Goal: Transaction & Acquisition: Purchase product/service

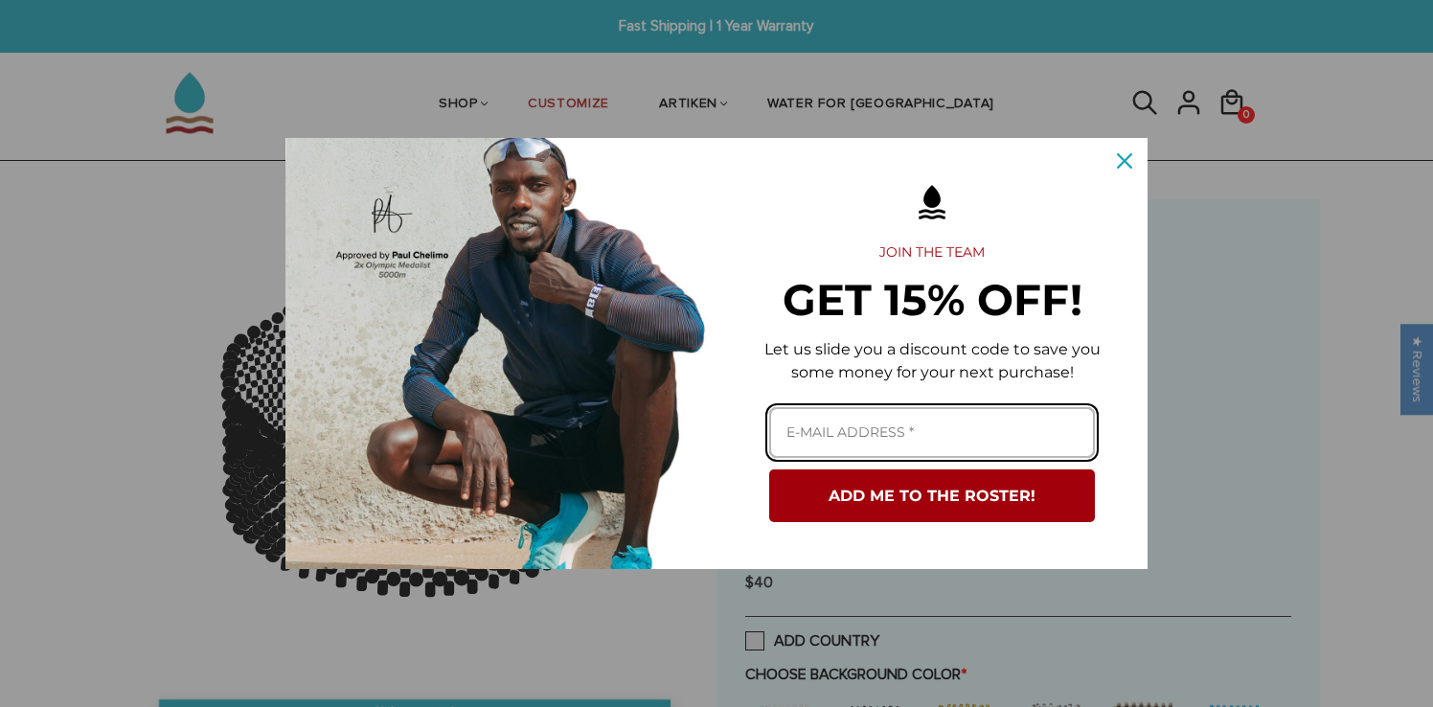
click at [881, 435] on input "Email field" at bounding box center [932, 432] width 326 height 51
type input "[EMAIL_ADDRESS][DOMAIN_NAME]"
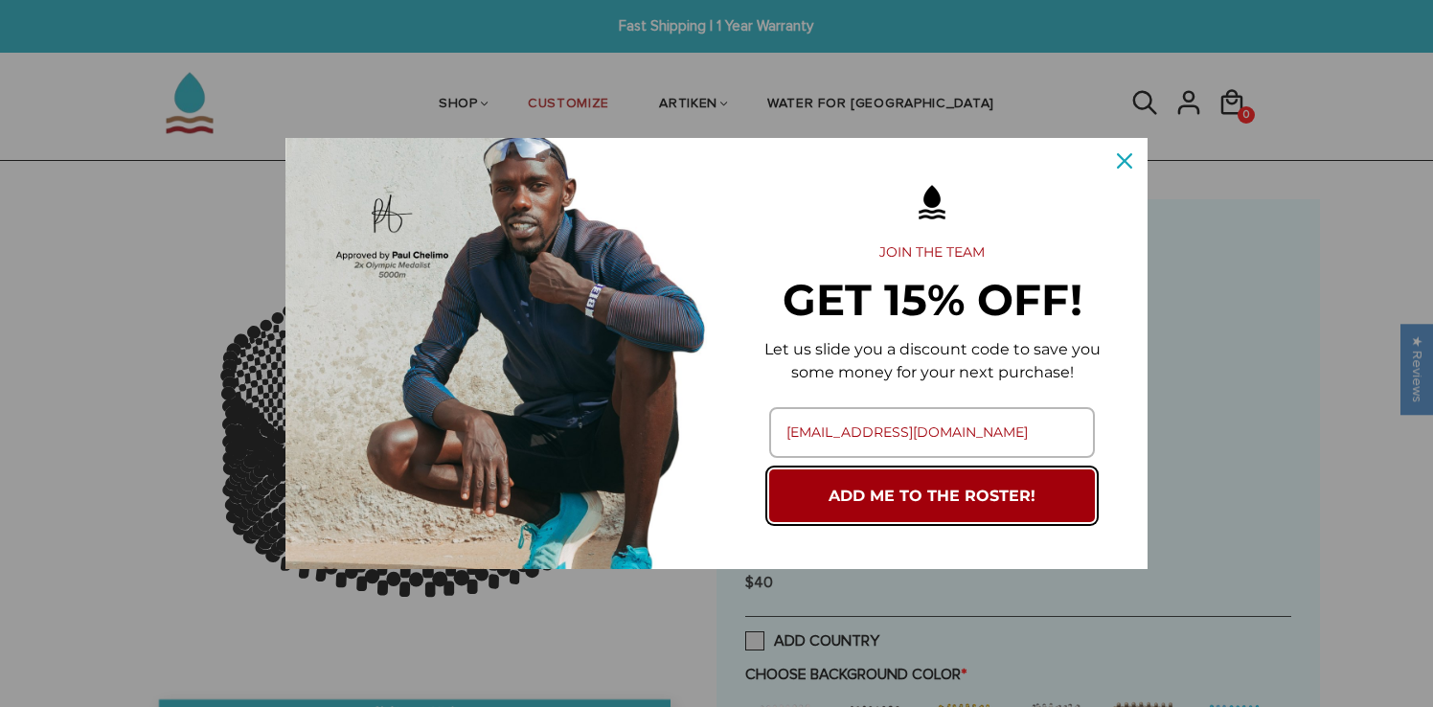
click at [863, 514] on button "ADD ME TO THE ROSTER!" at bounding box center [932, 495] width 326 height 53
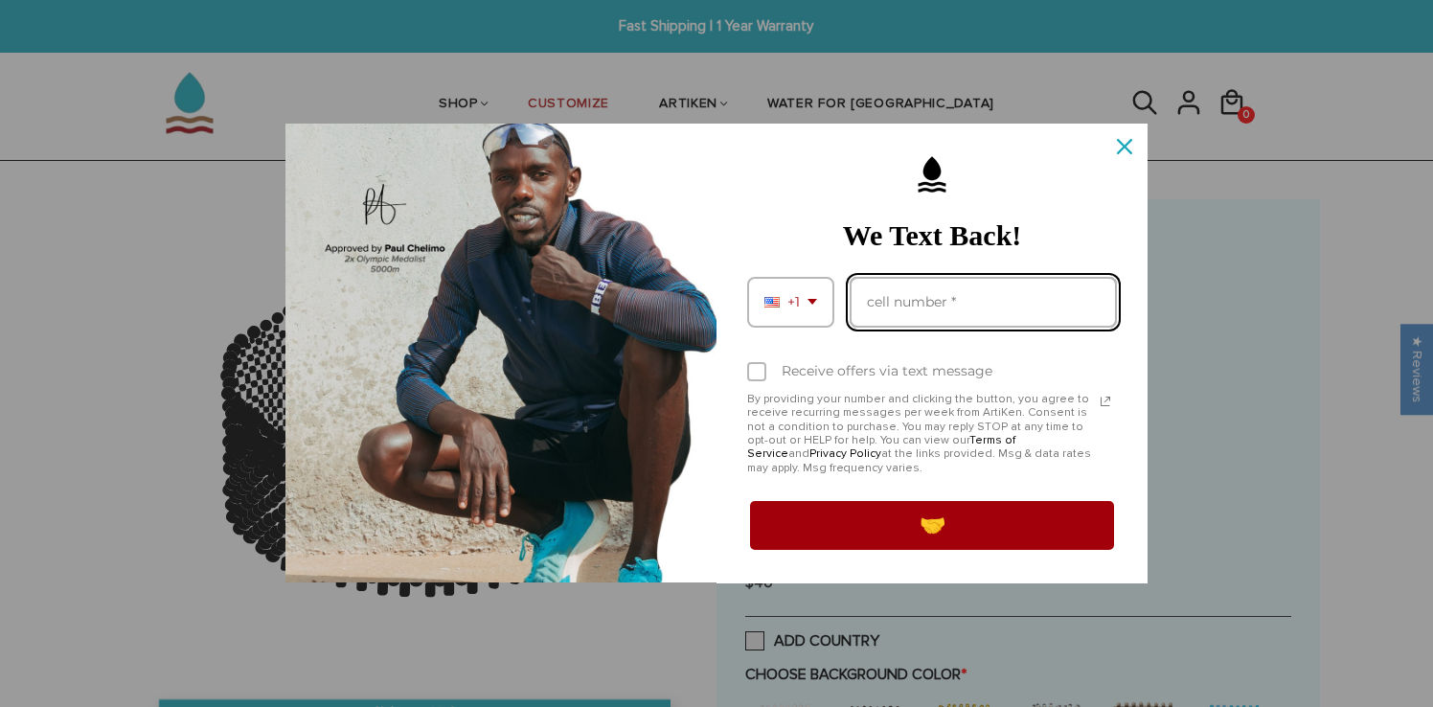
click at [915, 298] on input "Phone number field" at bounding box center [983, 302] width 267 height 51
type input "6176917002"
click at [747, 498] on button "🤝" at bounding box center [932, 525] width 370 height 54
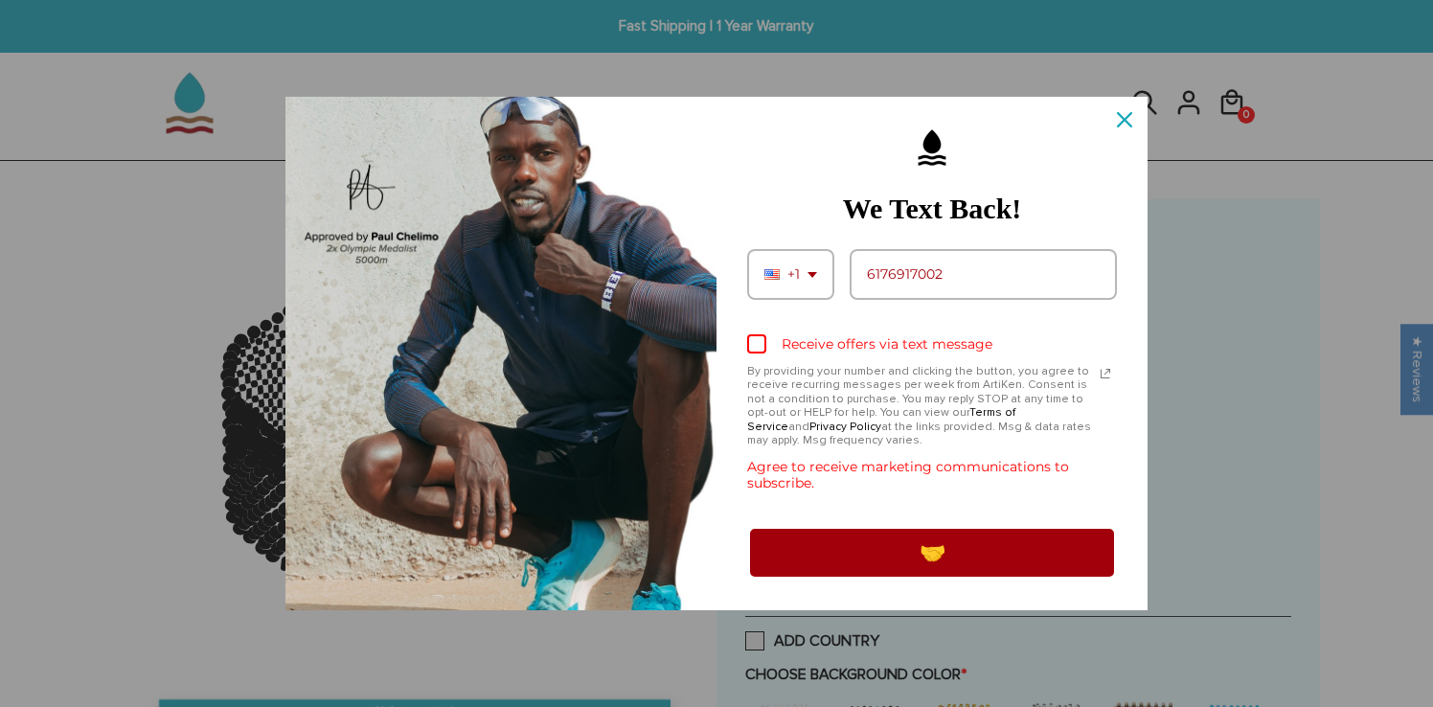
click at [900, 342] on div "Receive offers via text message" at bounding box center [887, 344] width 211 height 16
click at [760, 342] on input "Receive offers via text message" at bounding box center [753, 345] width 12 height 12
checkbox input "true"
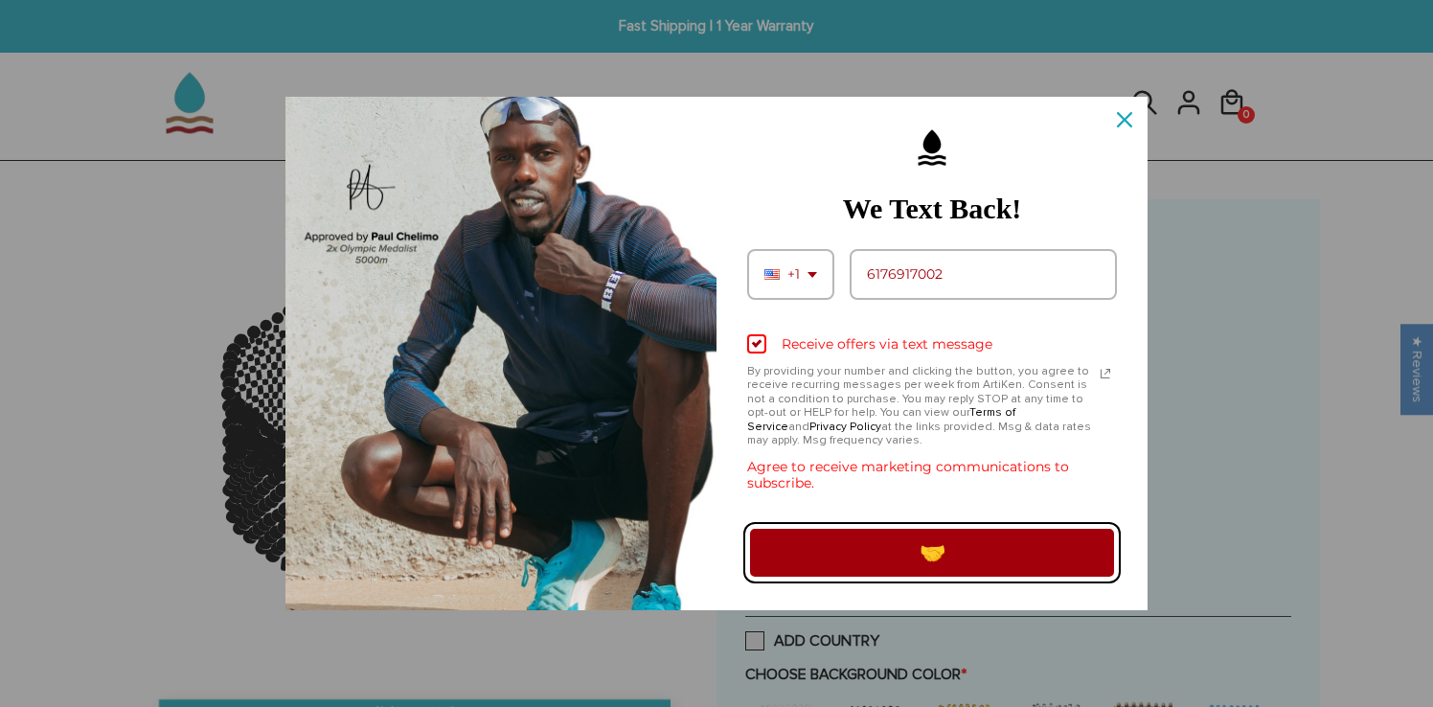
click at [838, 536] on button "🤝" at bounding box center [932, 553] width 370 height 54
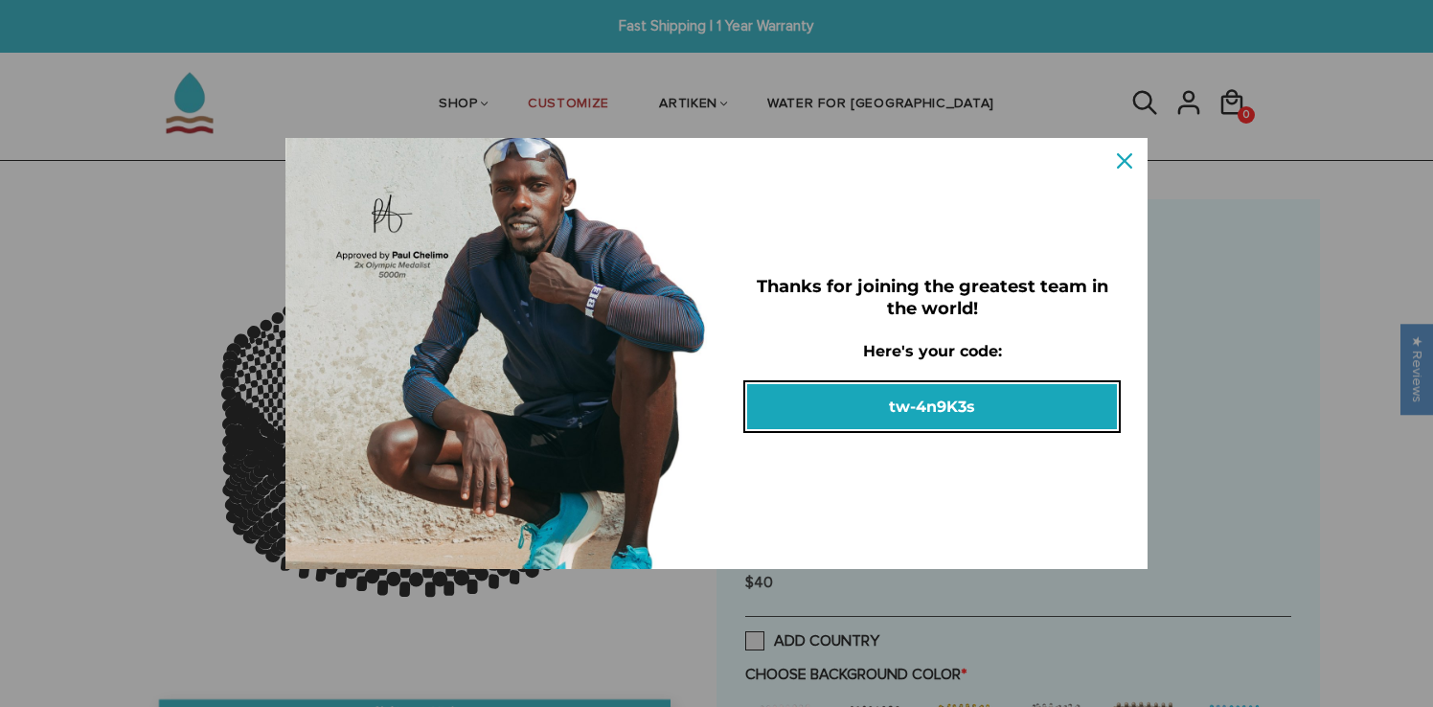
click at [816, 429] on button "tw-4n9K3s" at bounding box center [932, 406] width 370 height 45
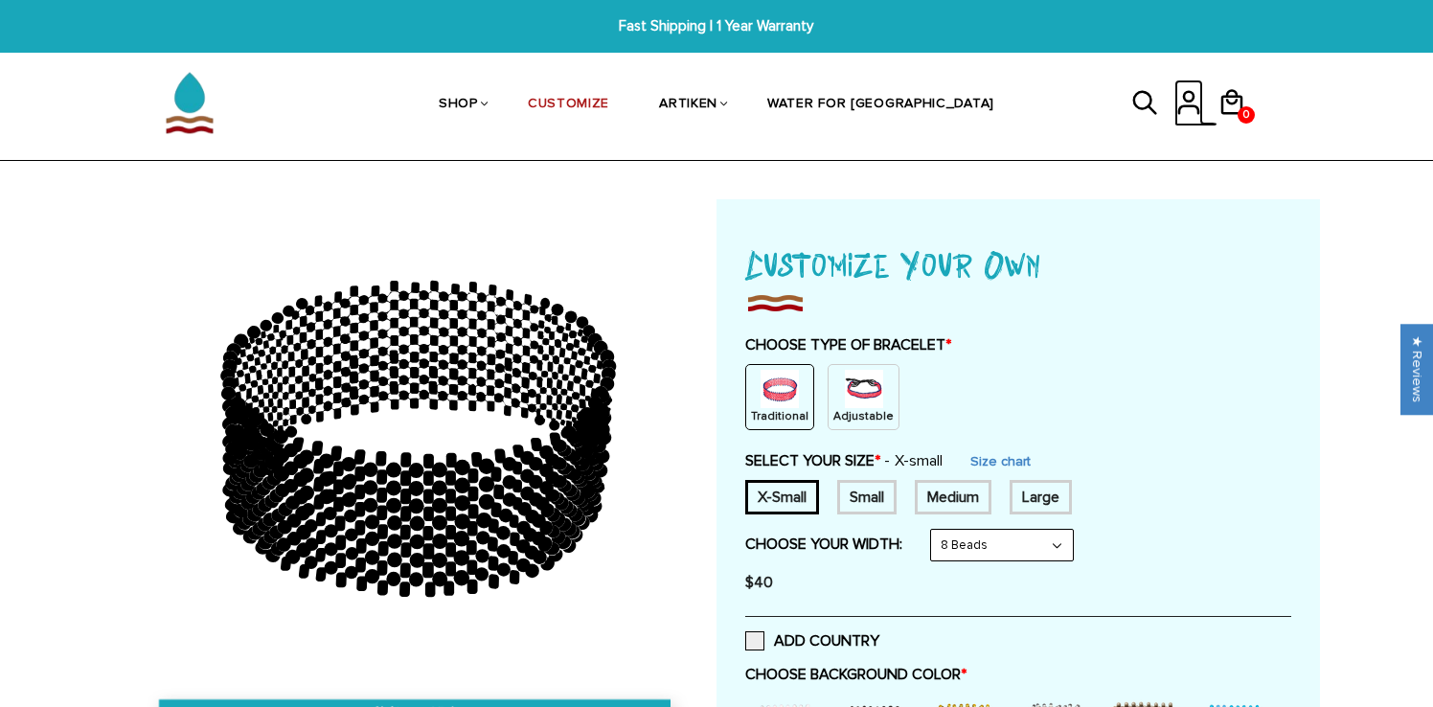
click at [1182, 88] on icon at bounding box center [1189, 103] width 29 height 46
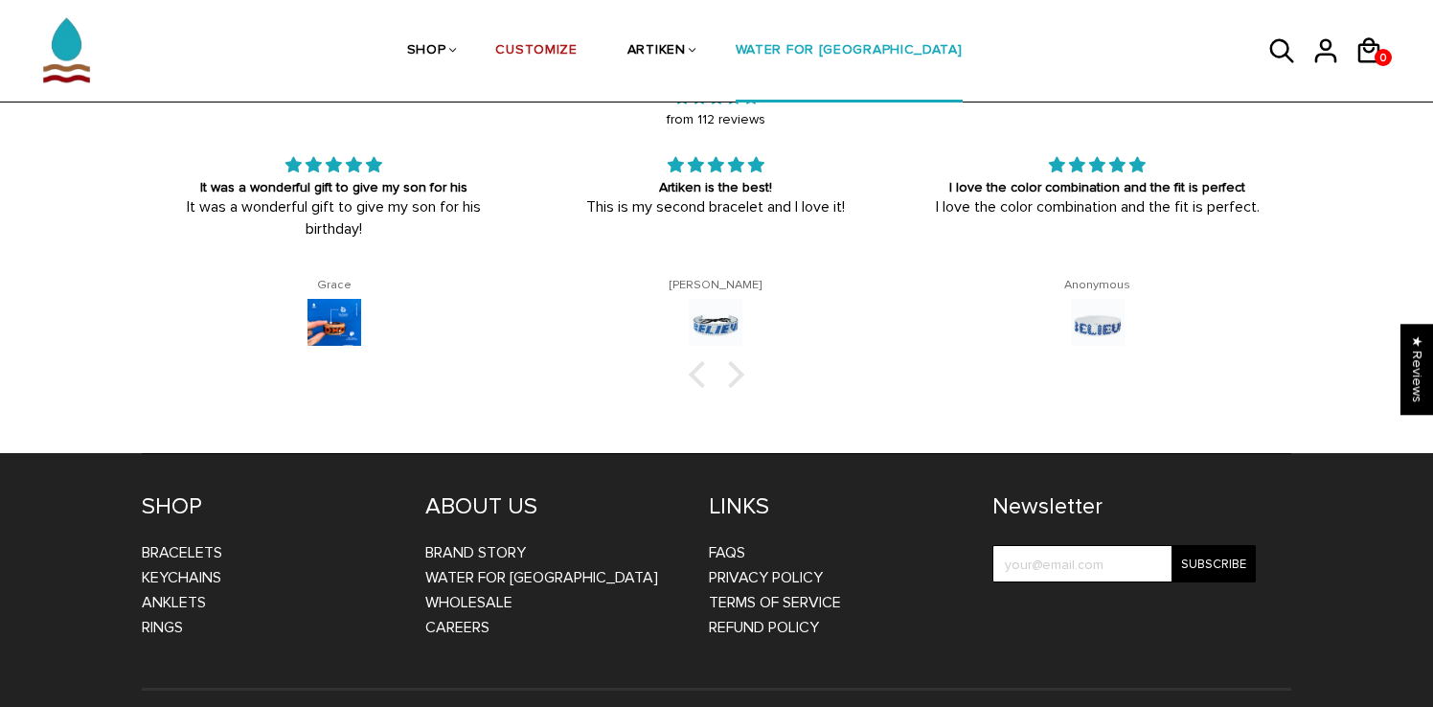
scroll to position [3137, 0]
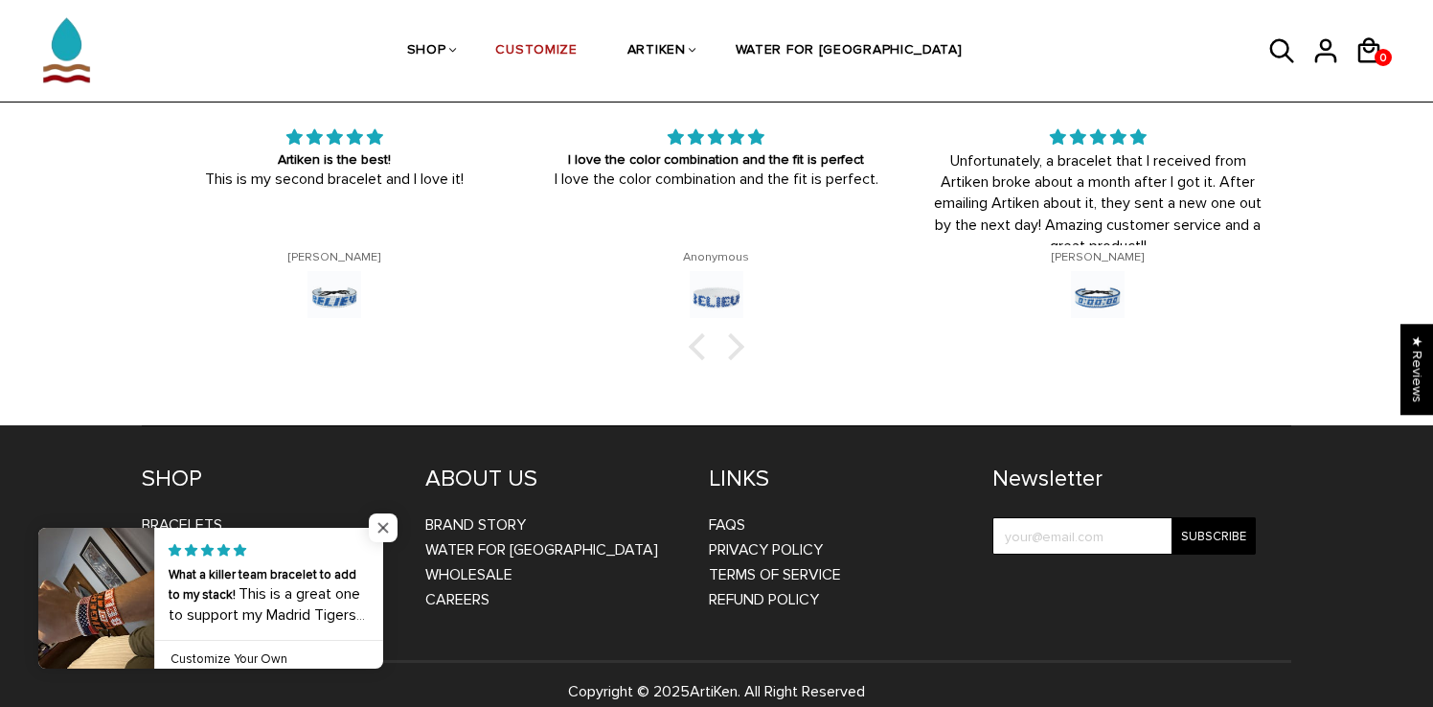
click at [372, 531] on span "Close popup widget" at bounding box center [383, 528] width 29 height 29
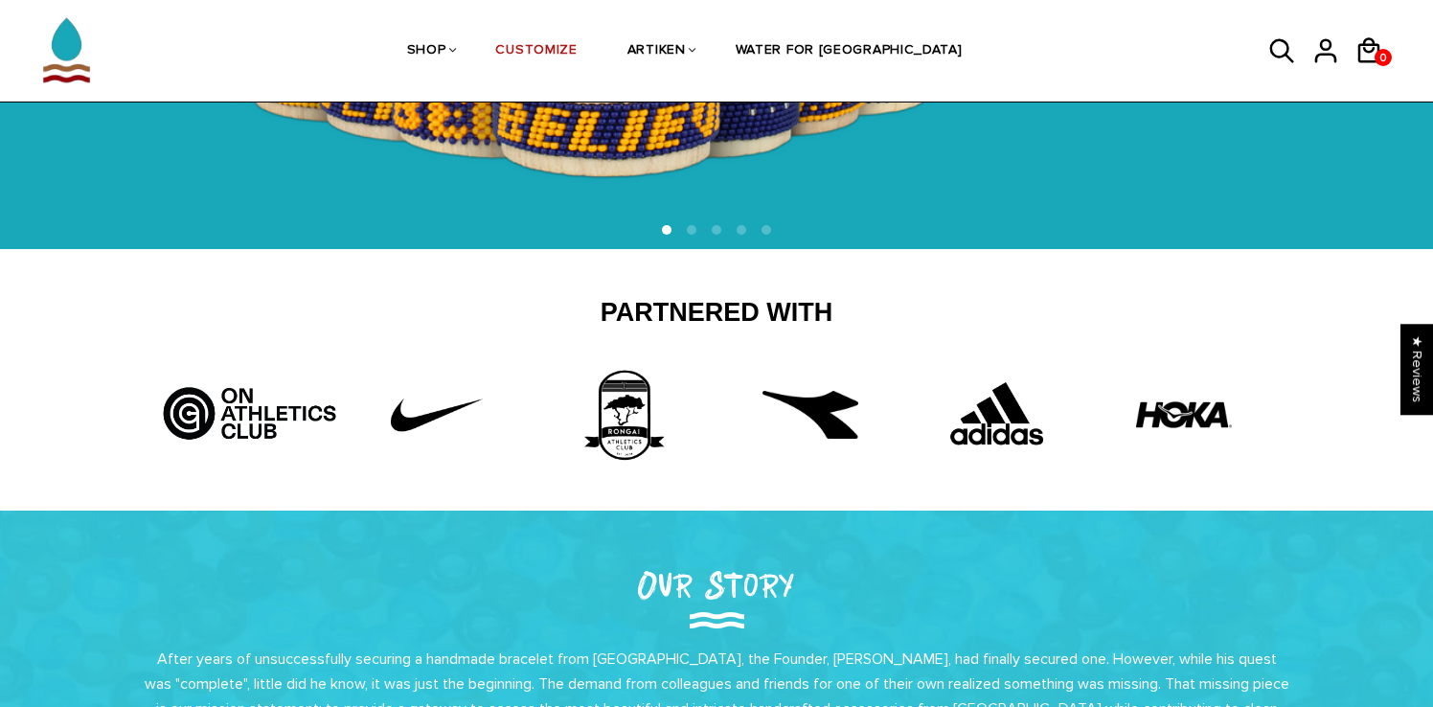
scroll to position [0, 0]
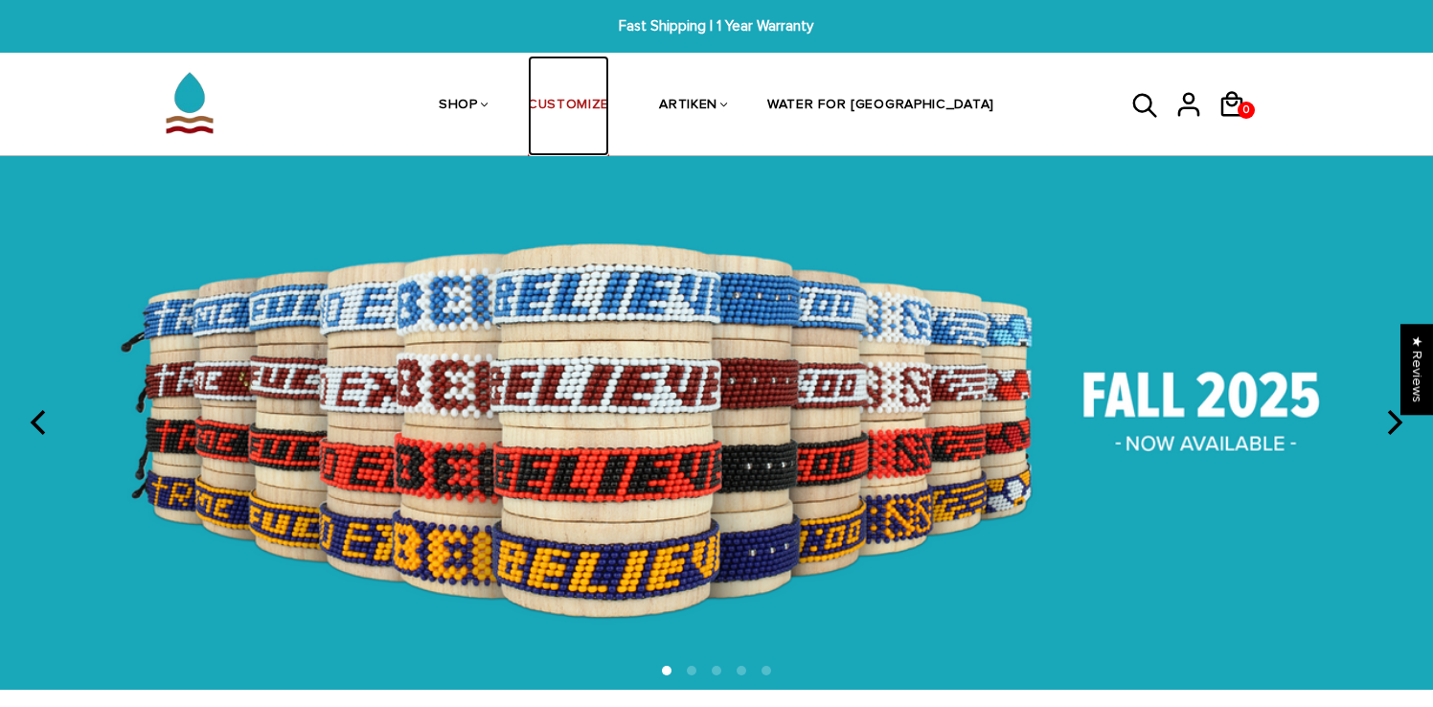
click at [592, 102] on link "CUSTOMIZE" at bounding box center [568, 107] width 81 height 102
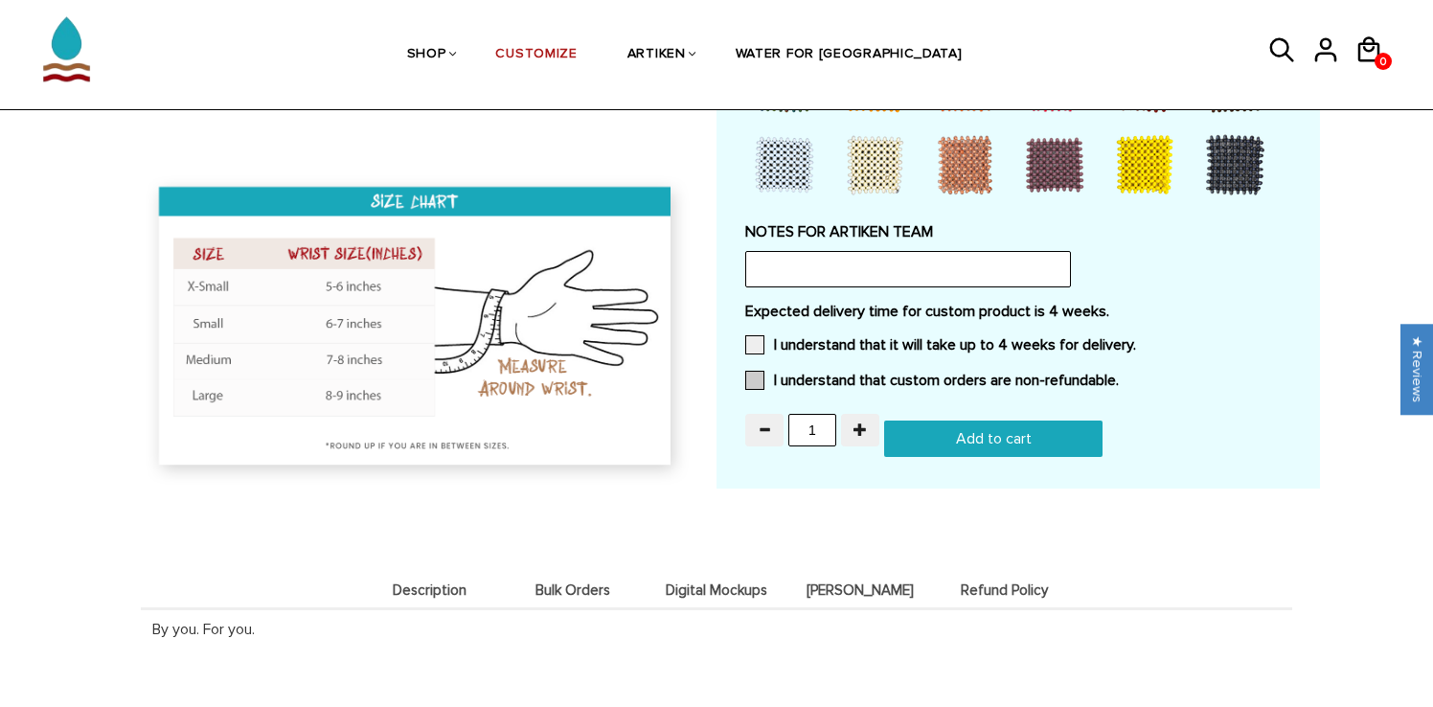
scroll to position [1746, 0]
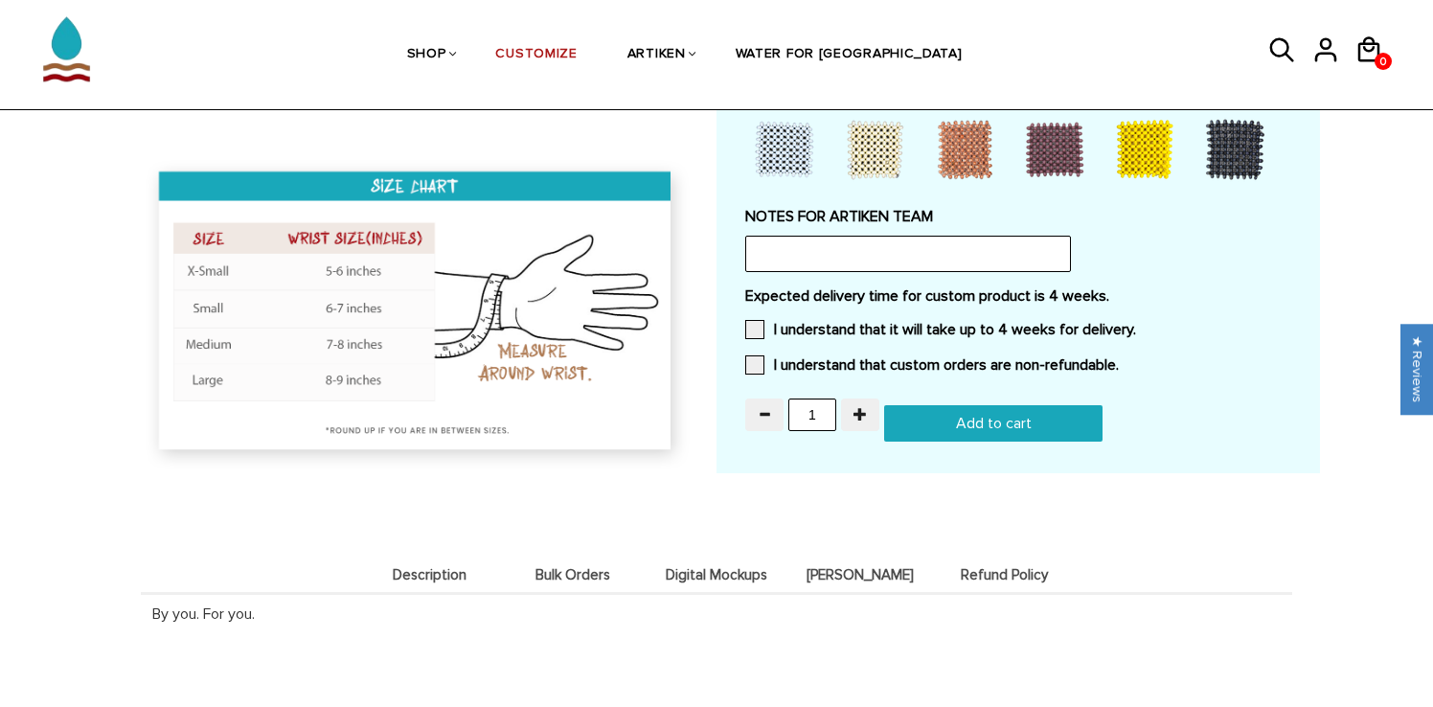
click at [571, 560] on li "Bulk Orders" at bounding box center [573, 574] width 144 height 37
click at [691, 567] on span "Digital Mockups" at bounding box center [717, 575] width 134 height 16
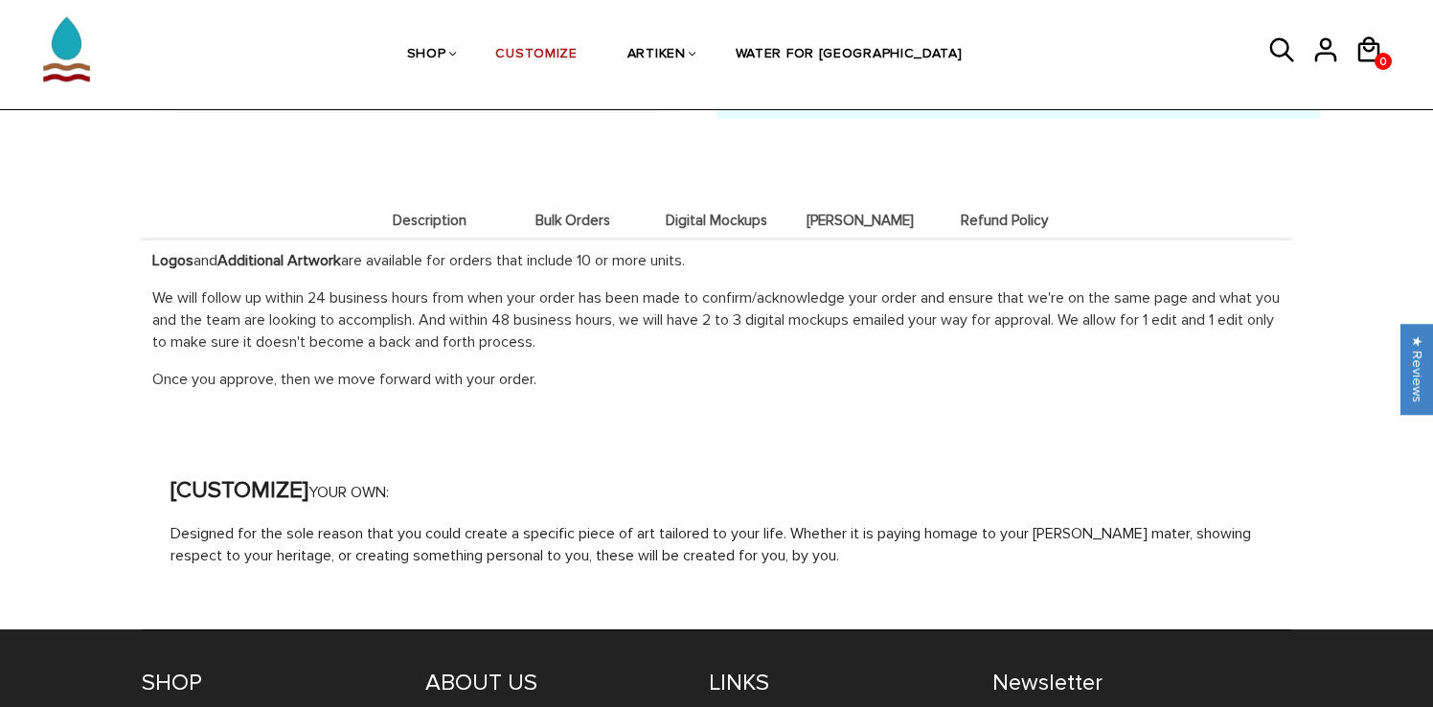
scroll to position [2121, 0]
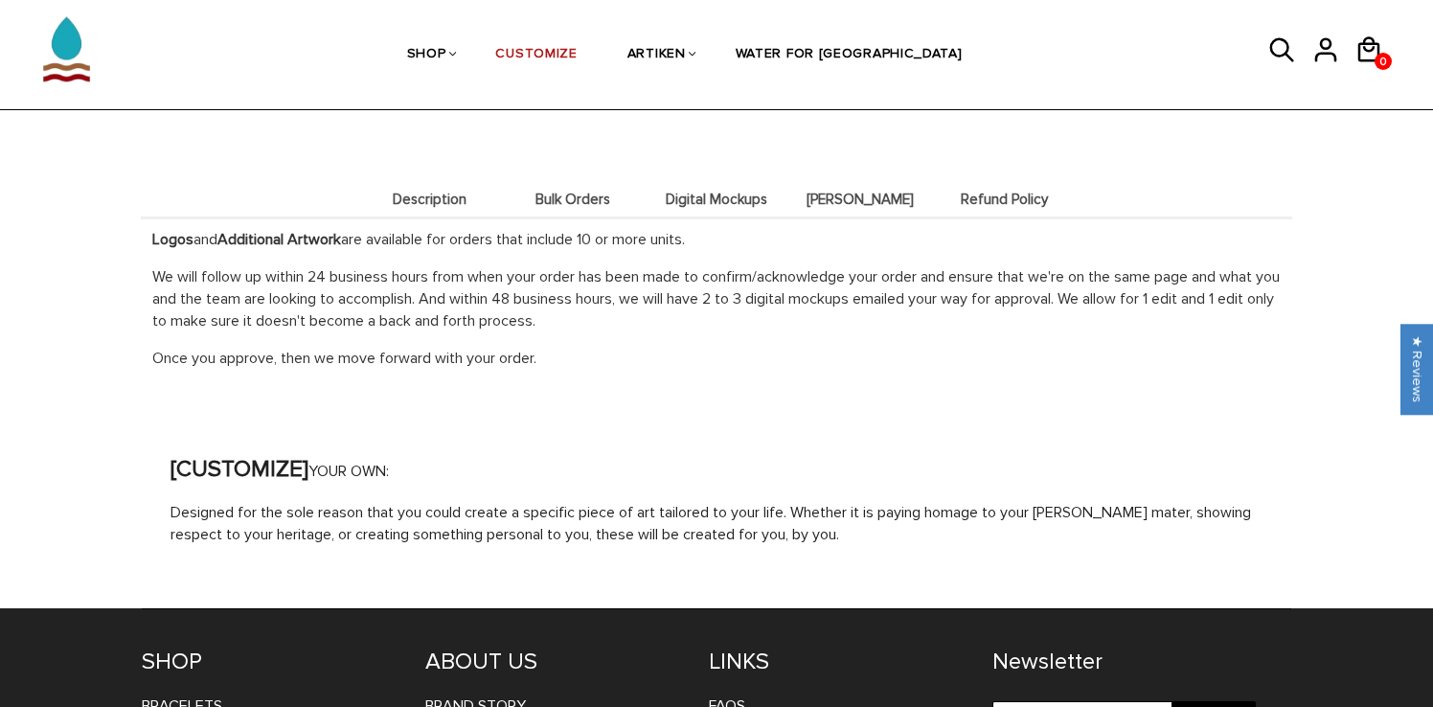
click at [230, 470] on strong "[CUSTOMIZE]" at bounding box center [240, 469] width 138 height 28
click at [294, 469] on strong "[CUSTOMIZE]" at bounding box center [240, 469] width 138 height 28
click at [688, 192] on span "Digital Mockups" at bounding box center [717, 200] width 134 height 16
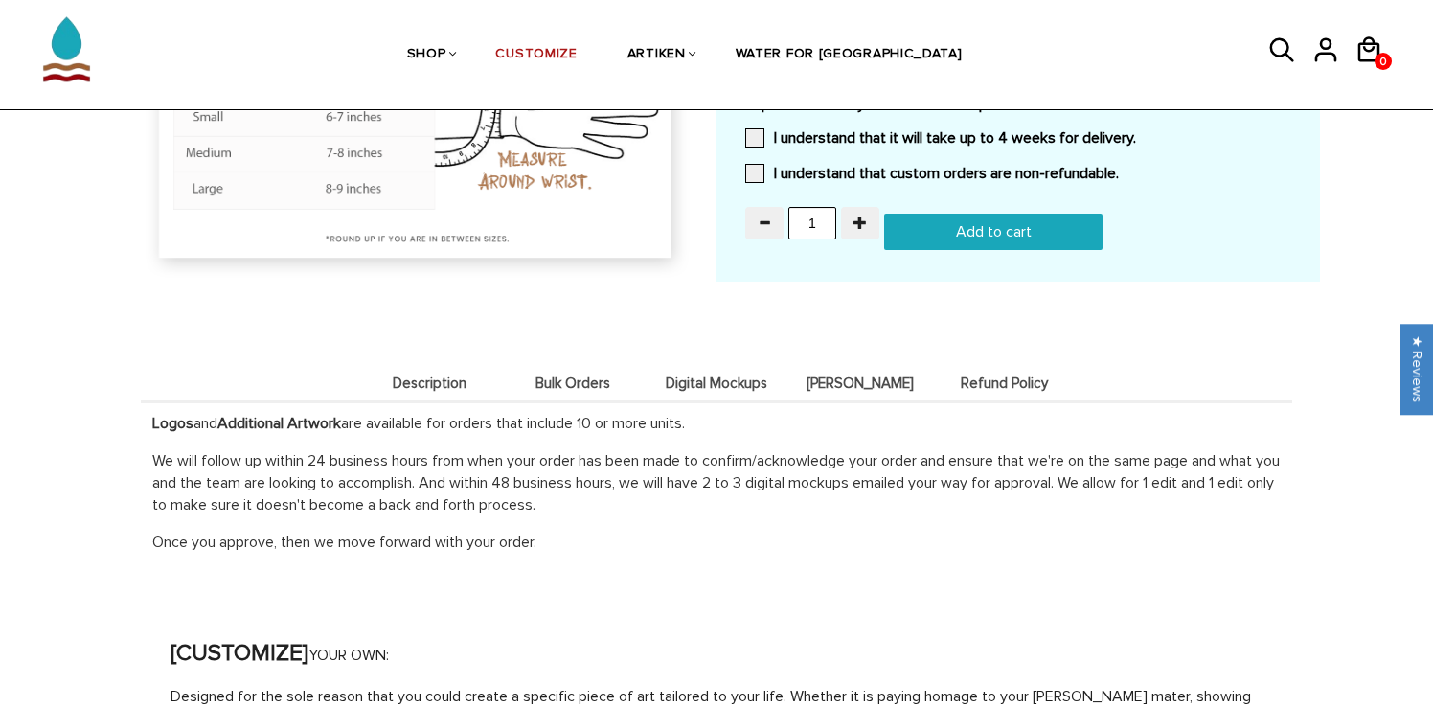
scroll to position [1938, 0]
click at [410, 381] on span "Description" at bounding box center [429, 383] width 134 height 16
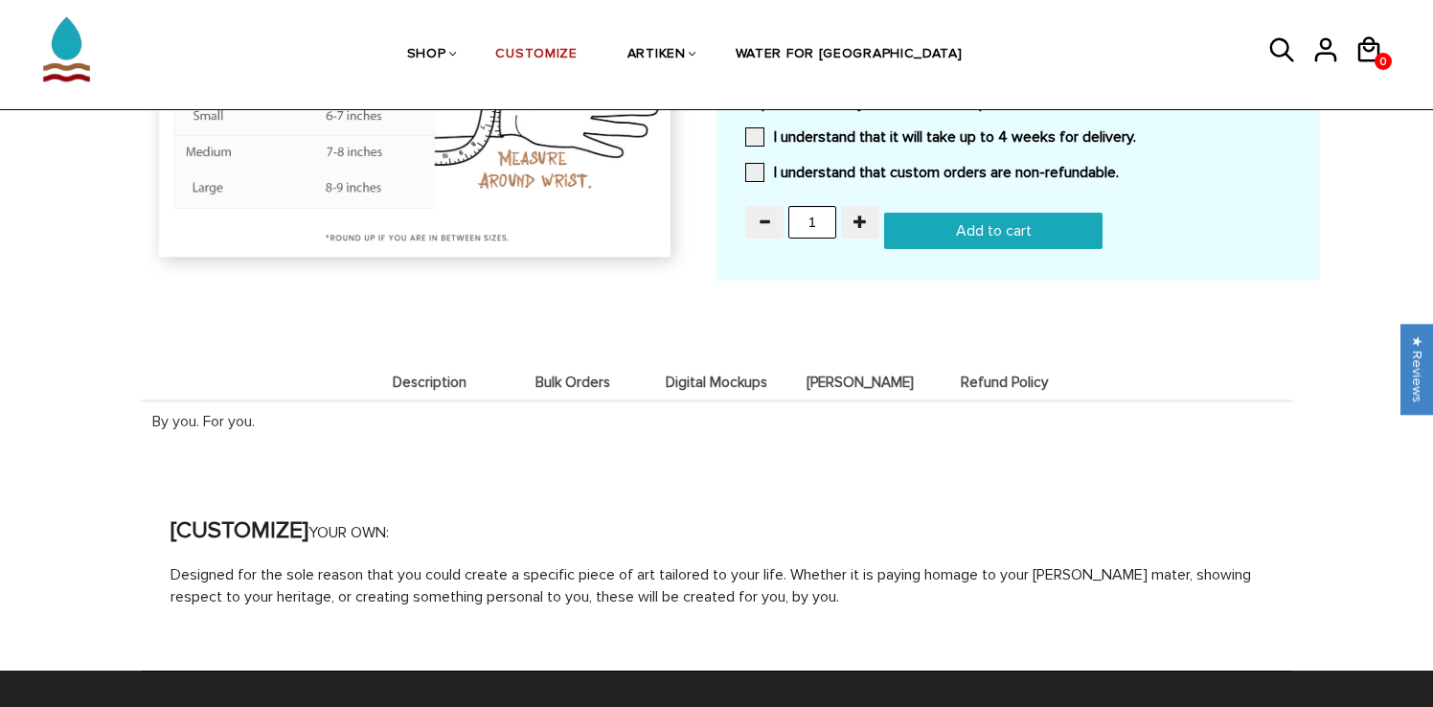
click at [516, 367] on li "Bulk Orders" at bounding box center [573, 381] width 144 height 37
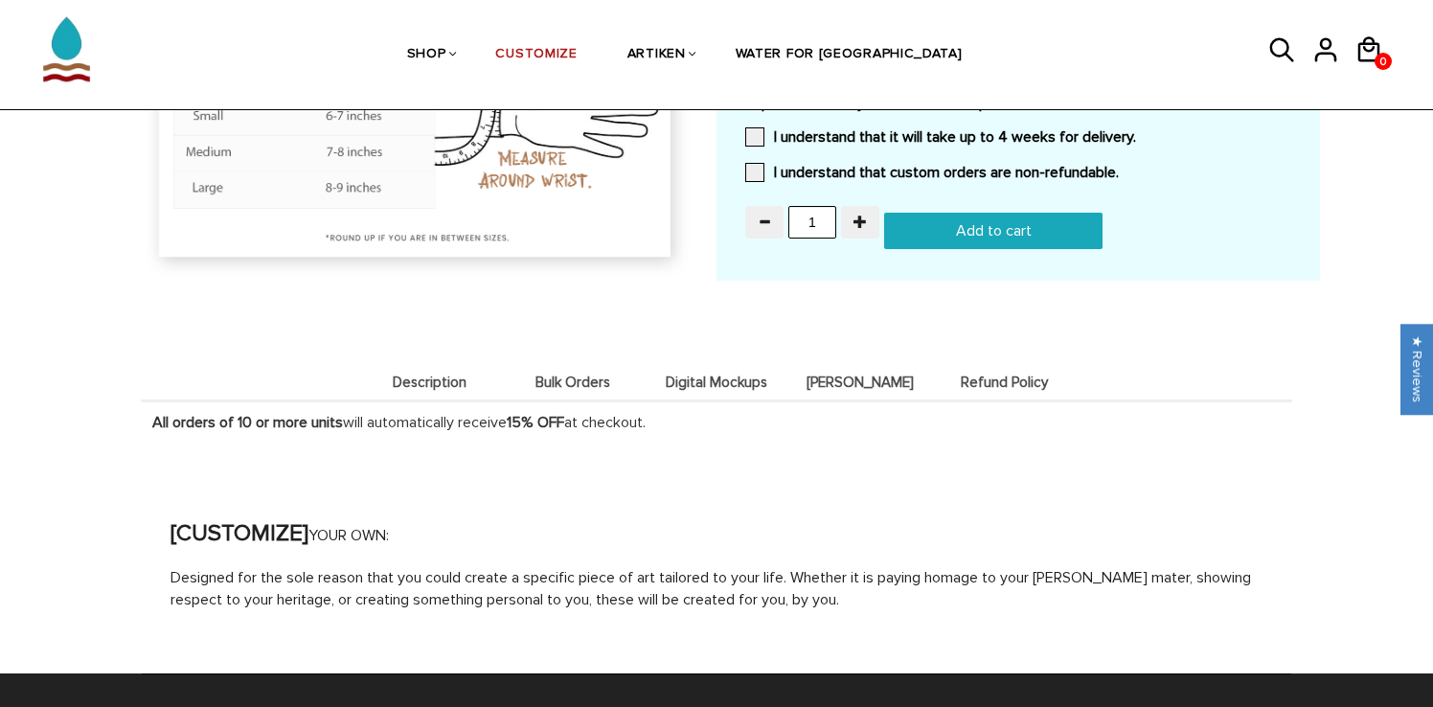
click at [712, 393] on li "Digital Mockups" at bounding box center [717, 381] width 144 height 37
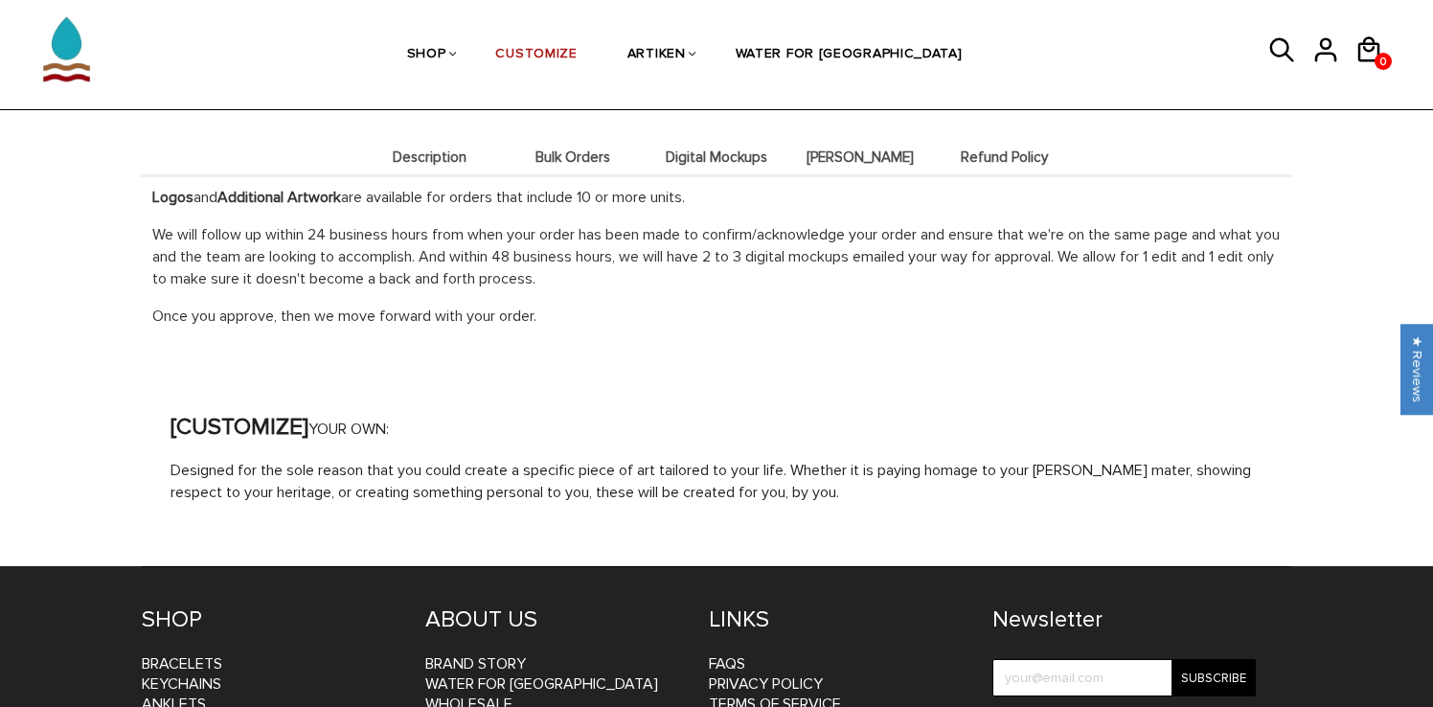
scroll to position [2167, 0]
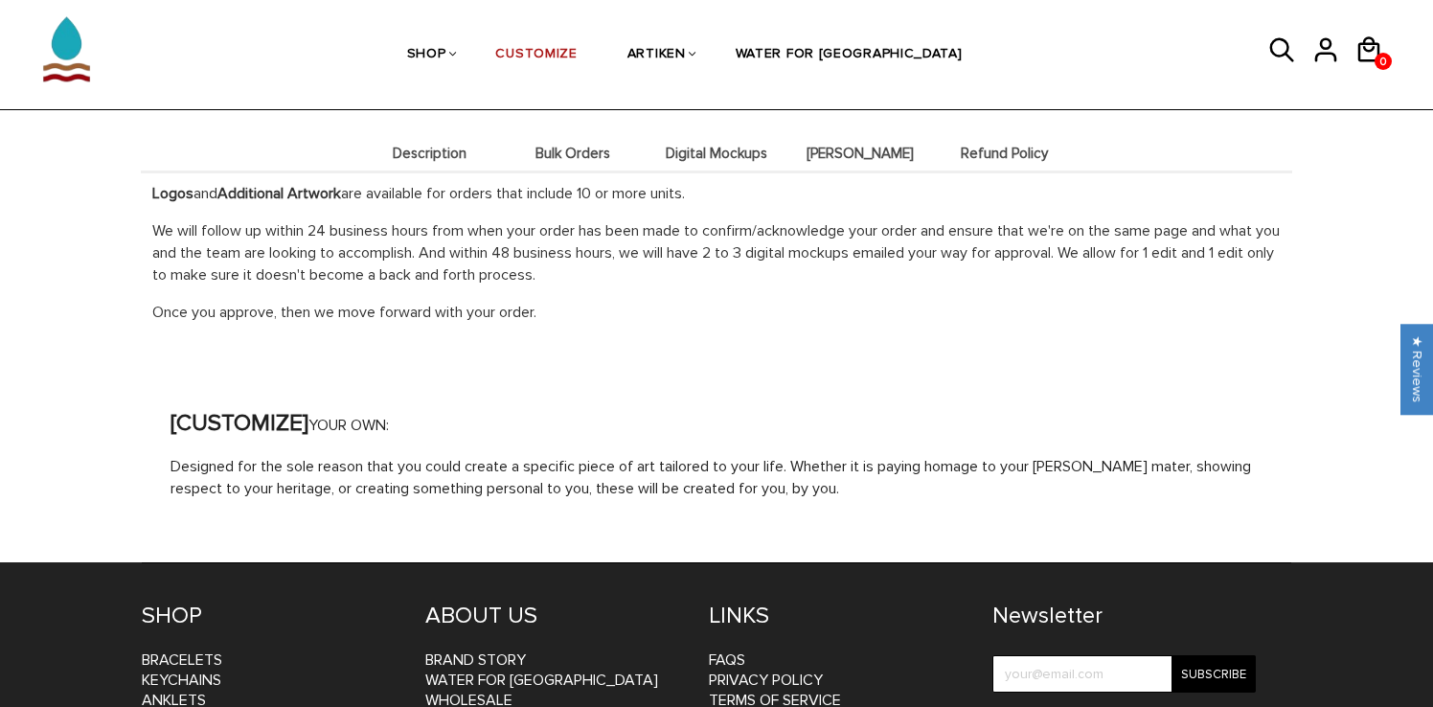
click at [272, 425] on strong "[CUSTOMIZE]" at bounding box center [240, 423] width 138 height 28
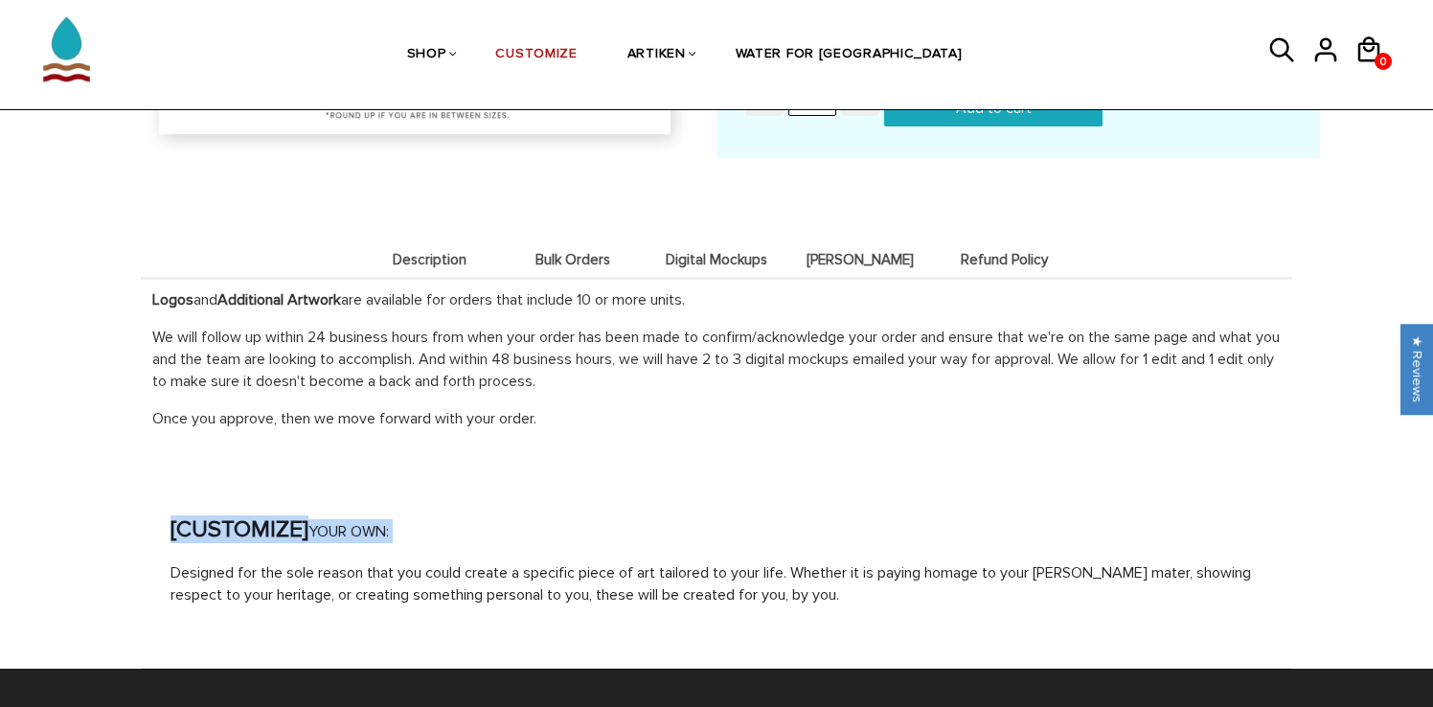
scroll to position [2075, 0]
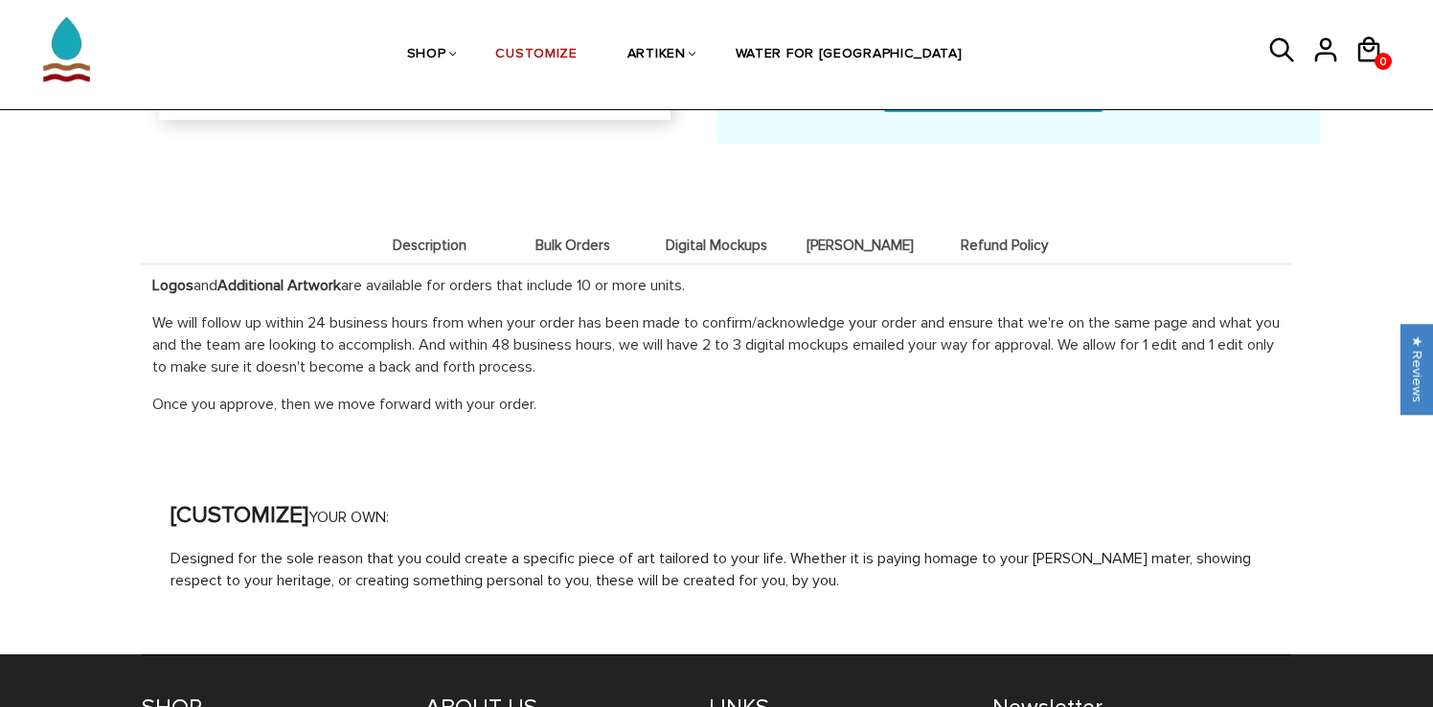
click at [742, 238] on span "Digital Mockups" at bounding box center [717, 246] width 134 height 16
click at [757, 249] on li "Digital Mockups" at bounding box center [717, 244] width 144 height 37
click at [845, 226] on li "Deets" at bounding box center [861, 244] width 144 height 37
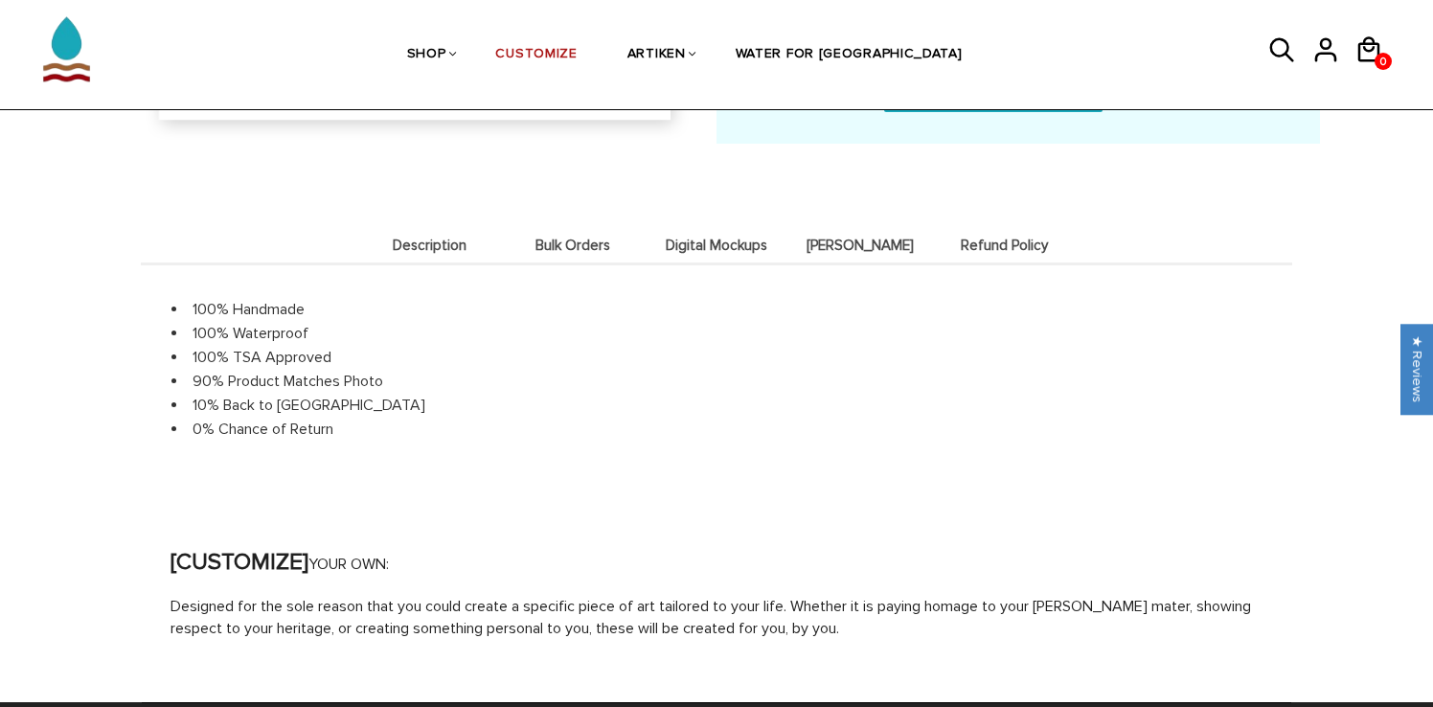
click at [966, 244] on span "Refund Policy" at bounding box center [1004, 246] width 134 height 16
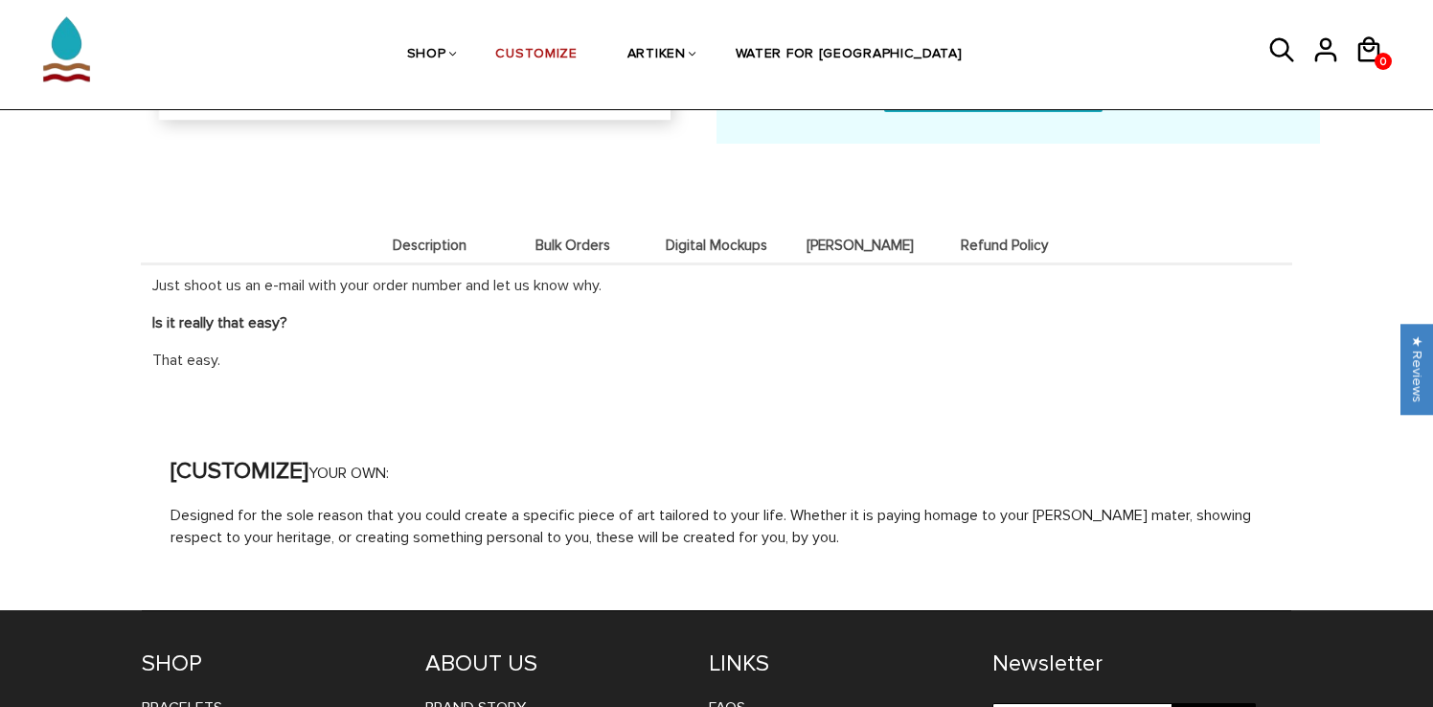
click at [582, 230] on li "Bulk Orders" at bounding box center [573, 244] width 144 height 37
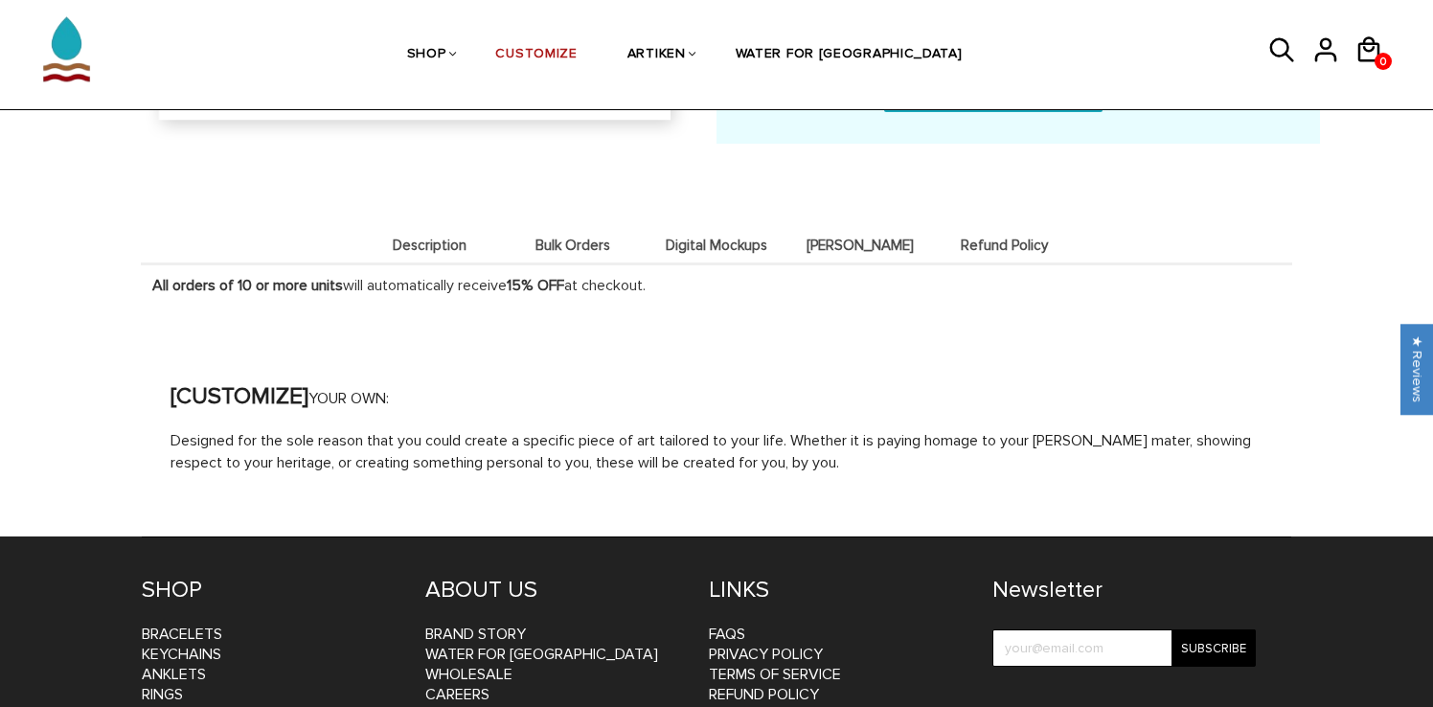
click at [701, 258] on li "Digital Mockups" at bounding box center [717, 244] width 144 height 37
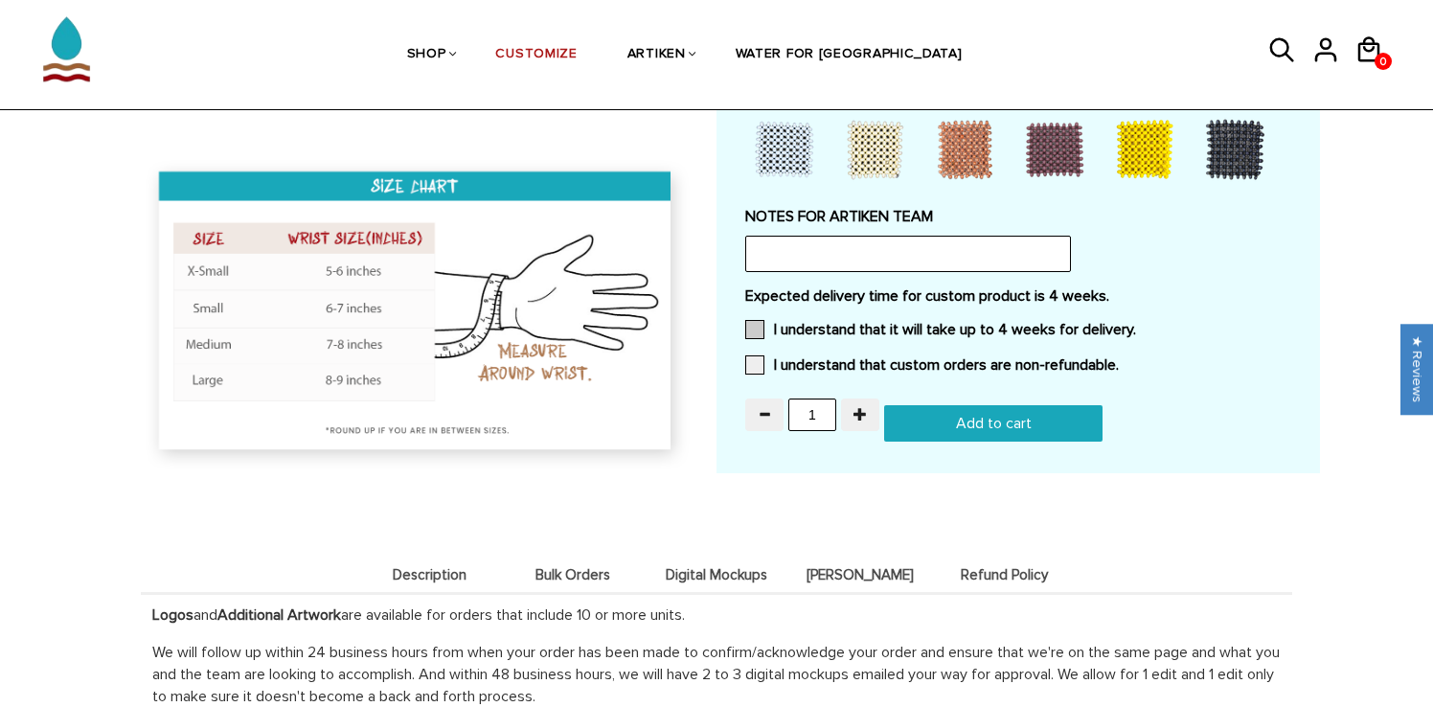
scroll to position [1743, 0]
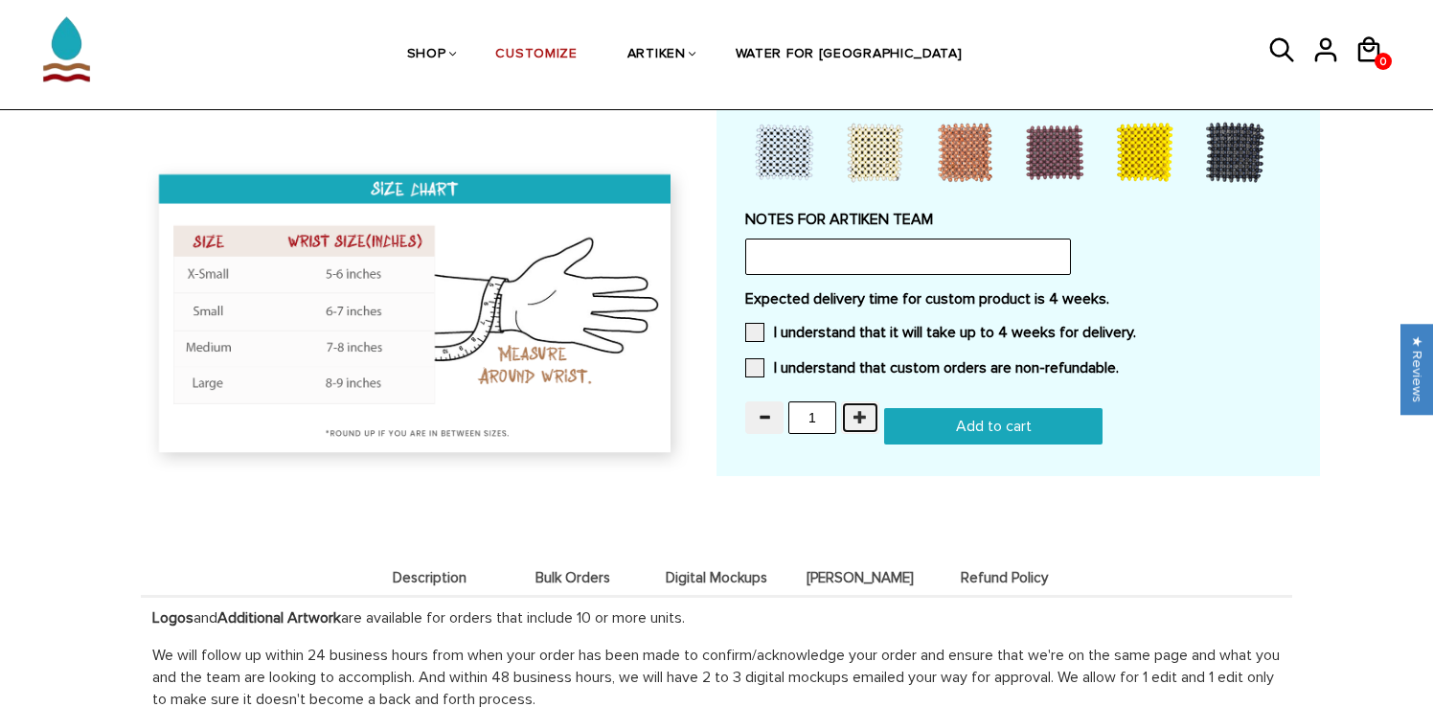
click at [851, 406] on button "button" at bounding box center [860, 417] width 38 height 33
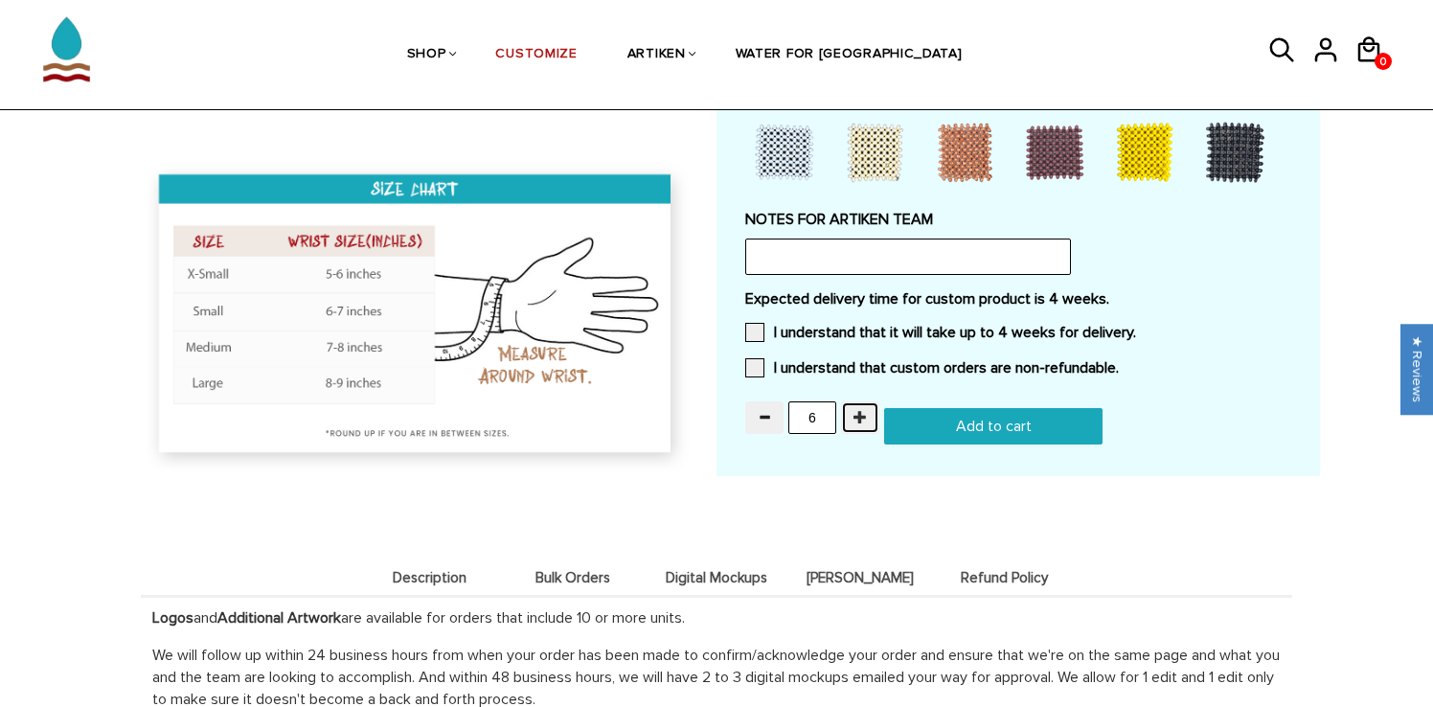
click at [851, 406] on button "button" at bounding box center [860, 417] width 38 height 33
type input "10"
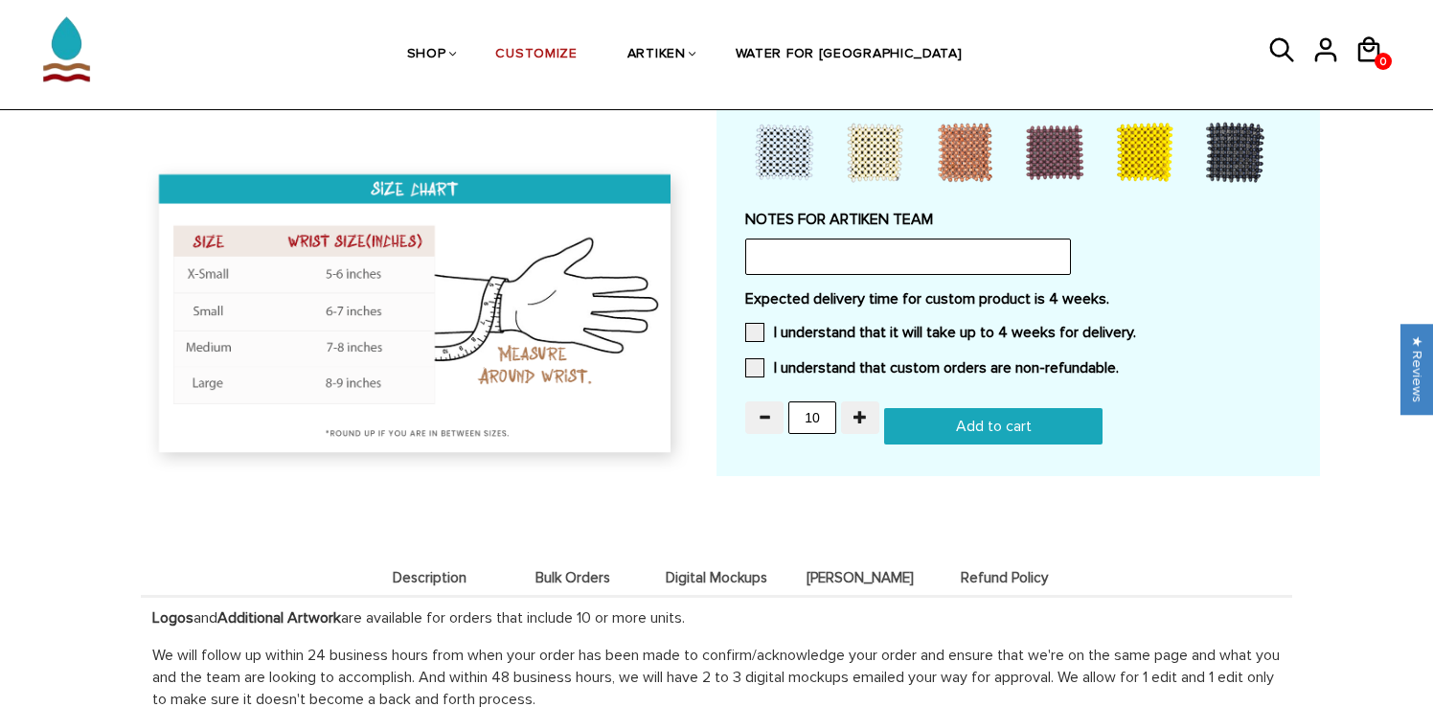
click at [633, 535] on div "Description Bulk Orders Digital Mockups Deets Refund Policy Description By you.…" at bounding box center [717, 645] width 1152 height 260
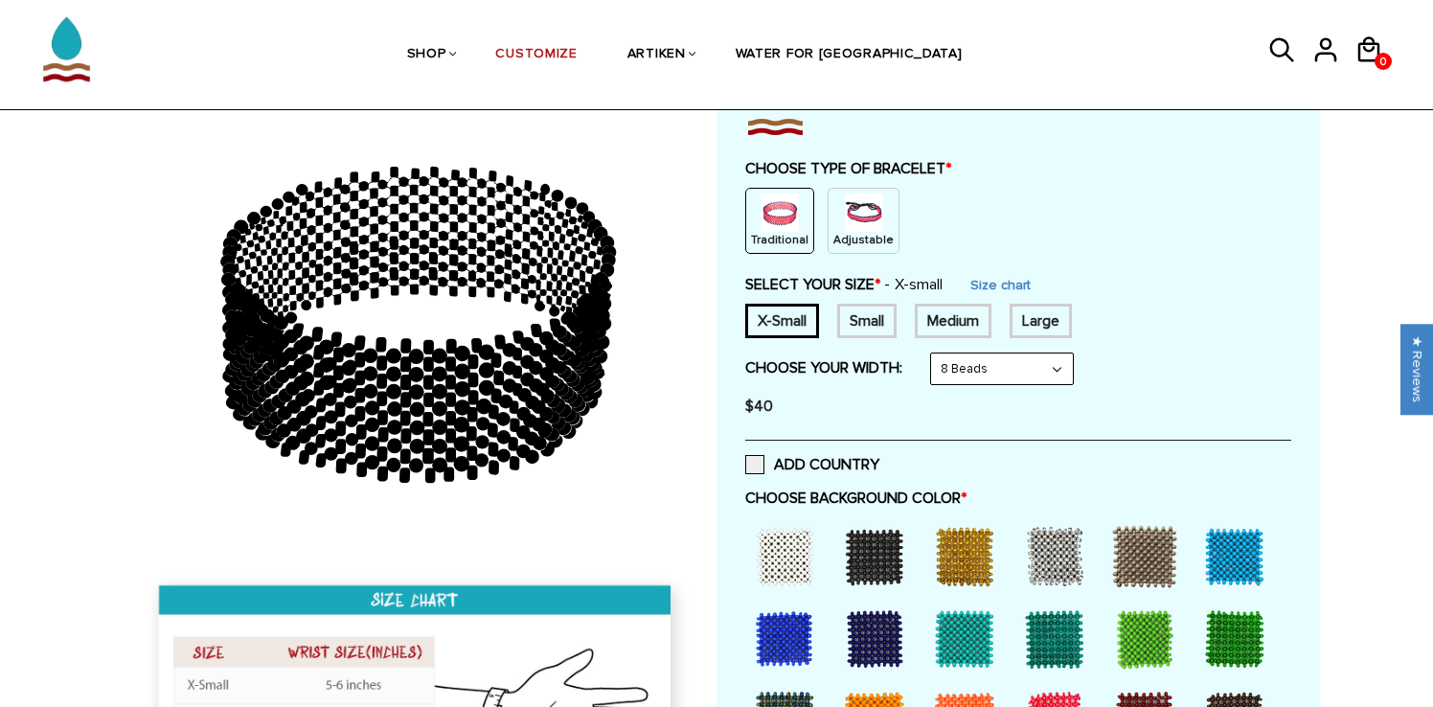
scroll to position [173, 0]
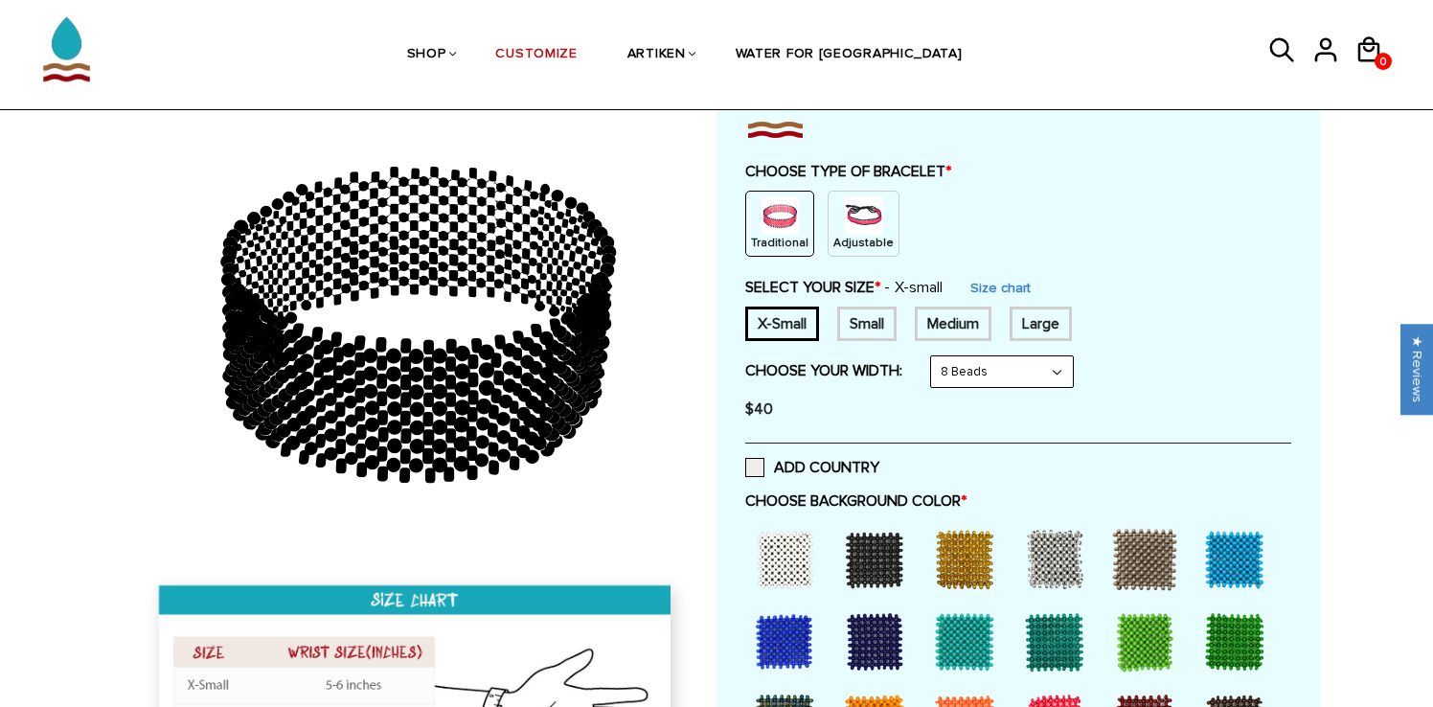
click at [860, 319] on div "Small" at bounding box center [866, 324] width 59 height 34
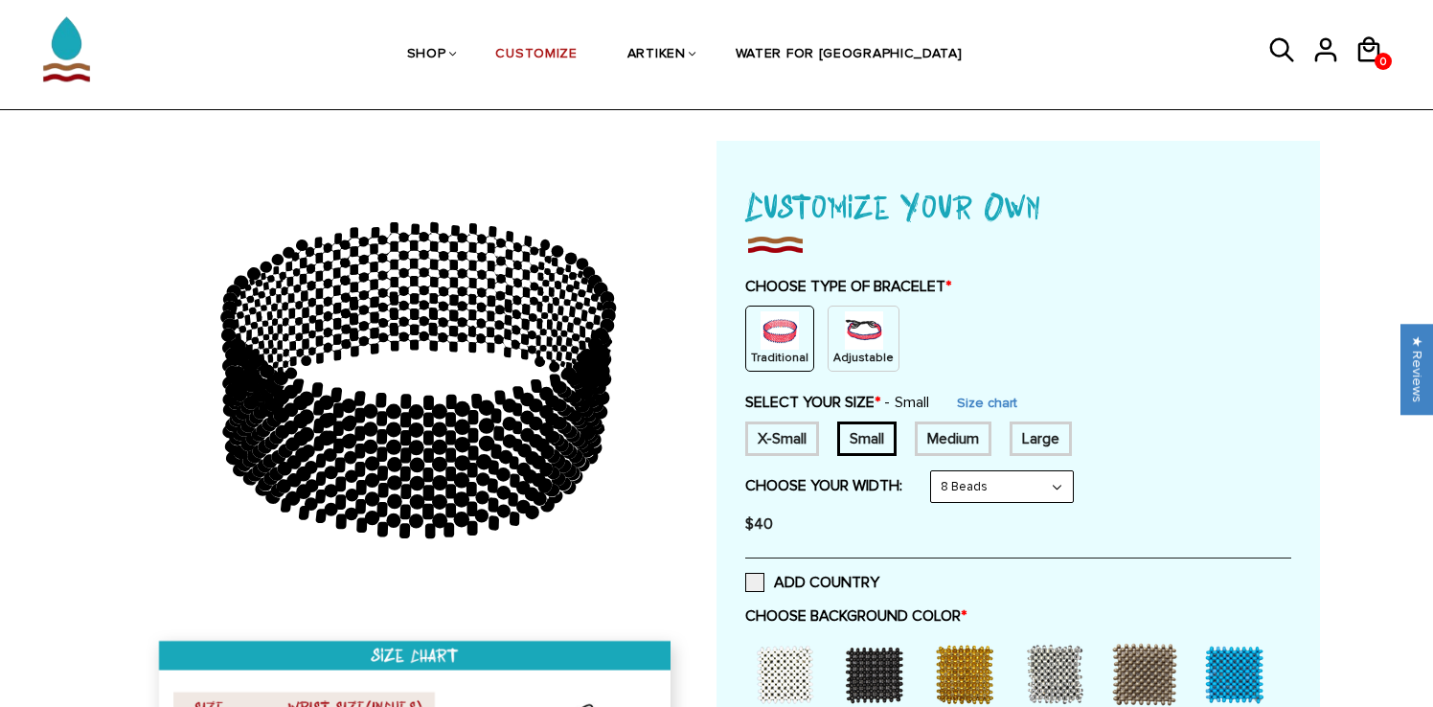
scroll to position [56, 0]
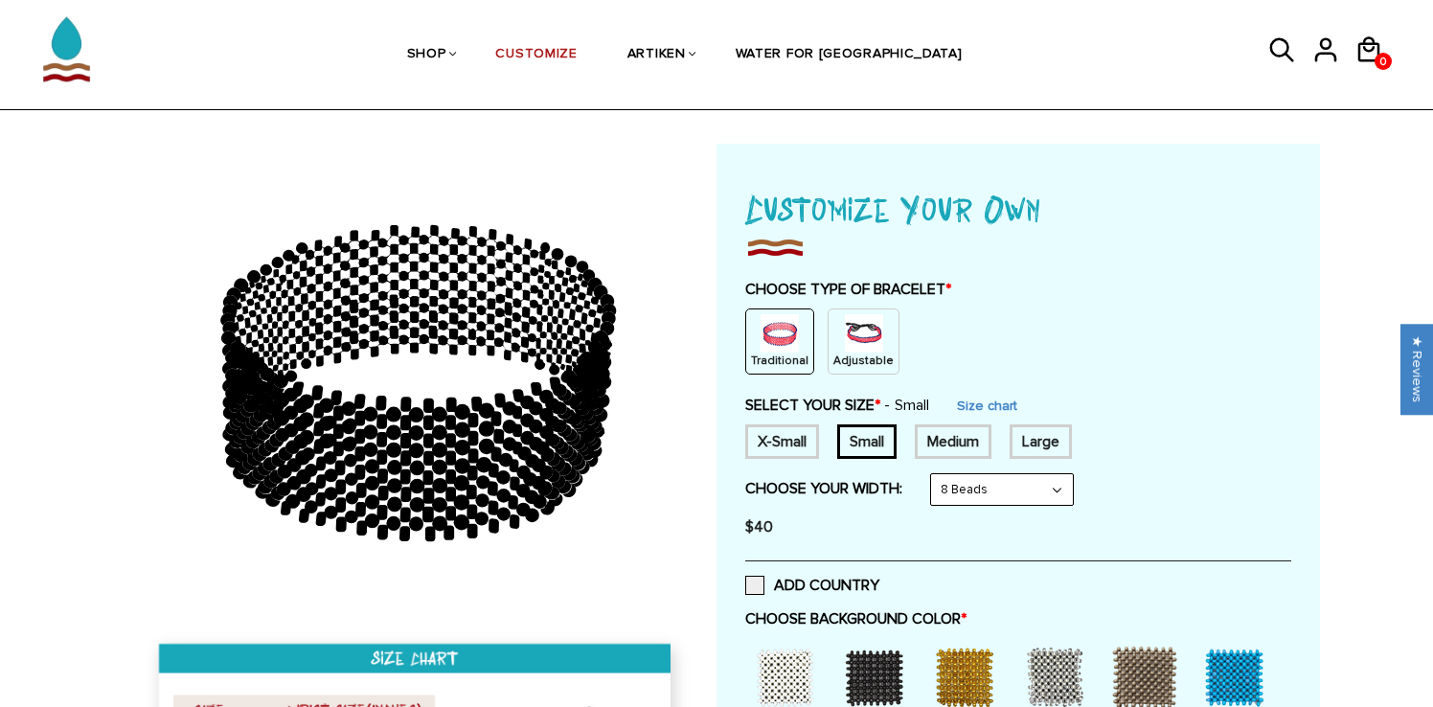
click at [800, 364] on p "Traditional" at bounding box center [779, 361] width 57 height 16
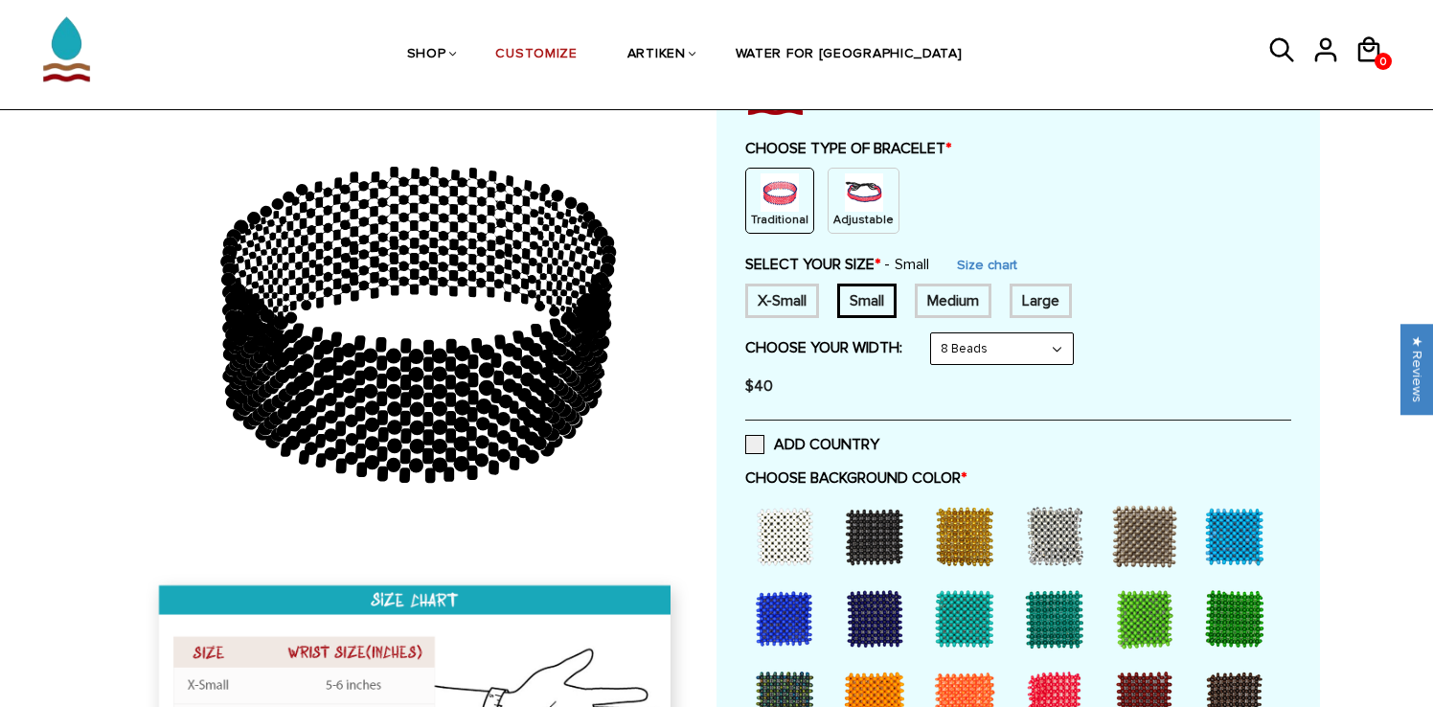
scroll to position [178, 0]
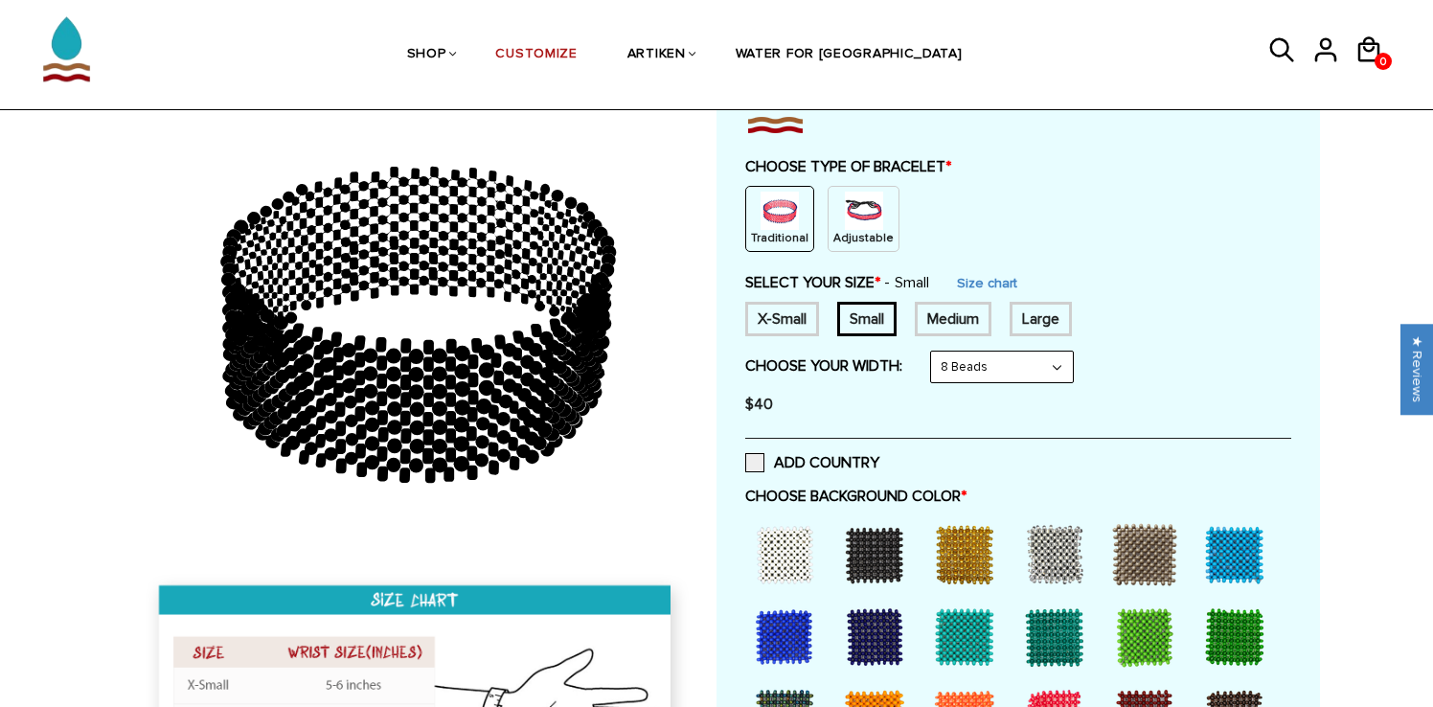
click at [950, 364] on select "8 Beads 6 Beads 10 Beads" at bounding box center [1002, 367] width 142 height 31
select select "6-beads"
click at [935, 352] on select "8 Beads 6 Beads 10 Beads" at bounding box center [1002, 367] width 142 height 31
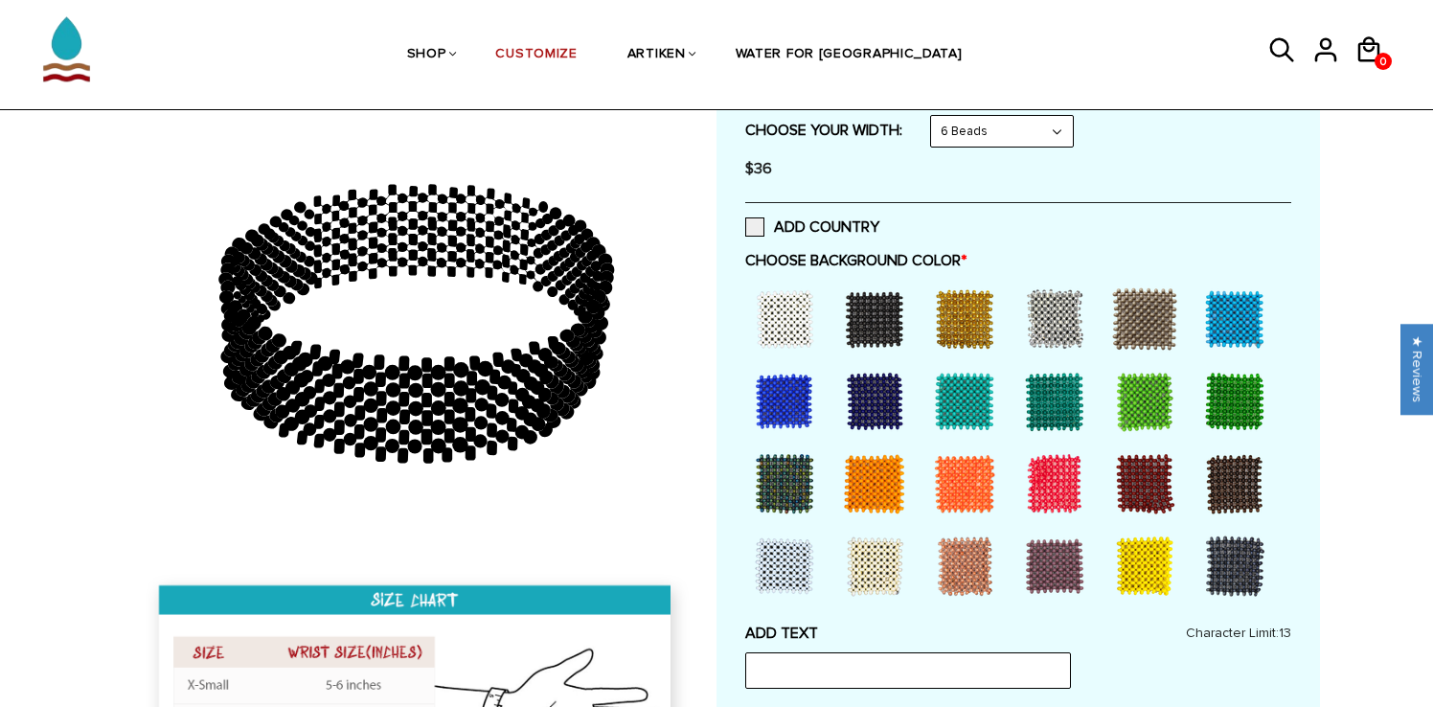
scroll to position [422, 0]
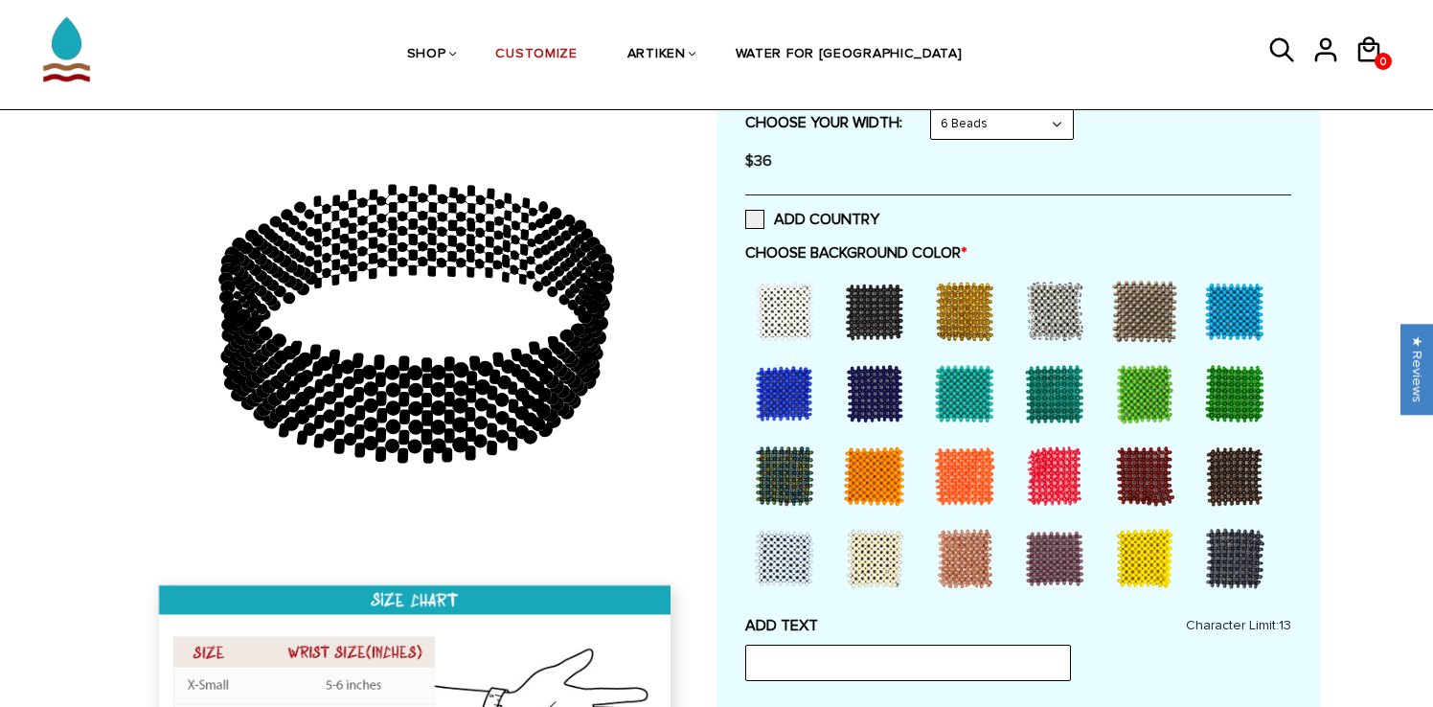
click at [884, 321] on div at bounding box center [874, 311] width 77 height 77
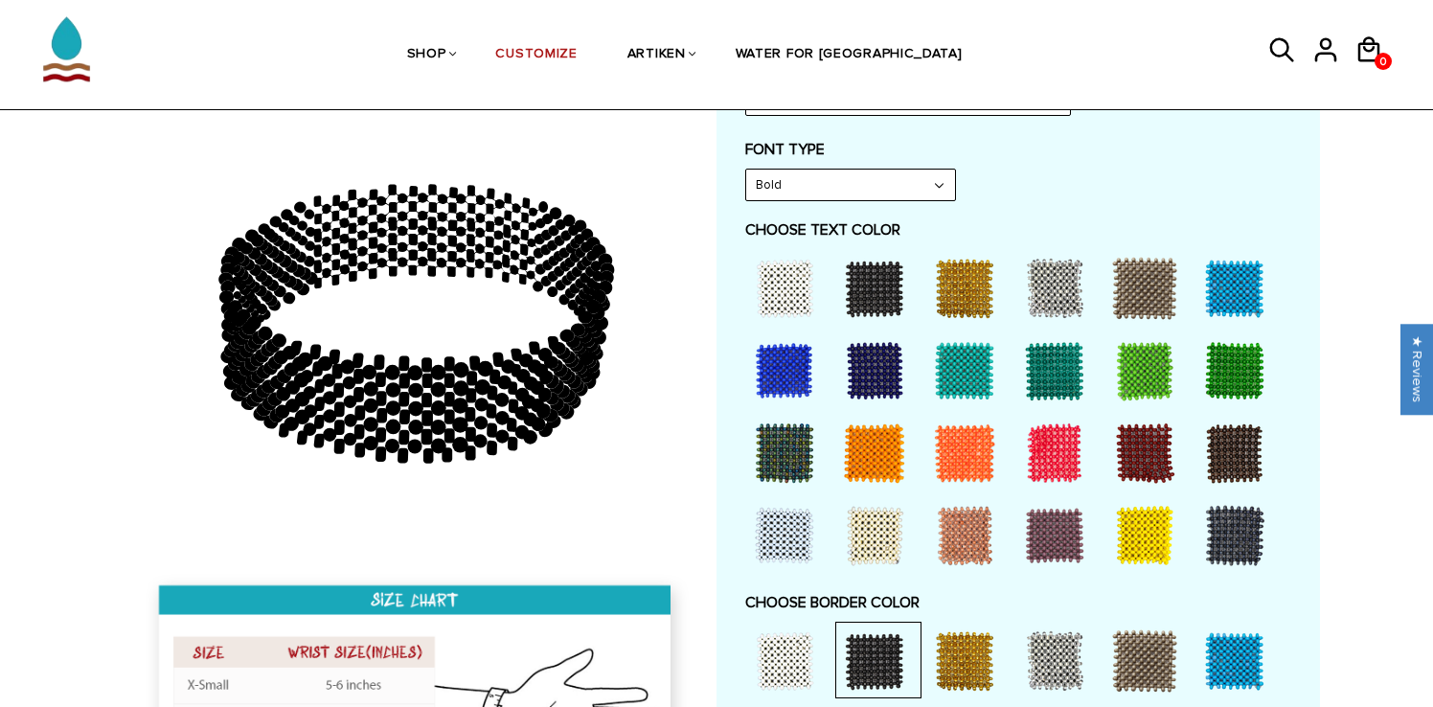
scroll to position [995, 0]
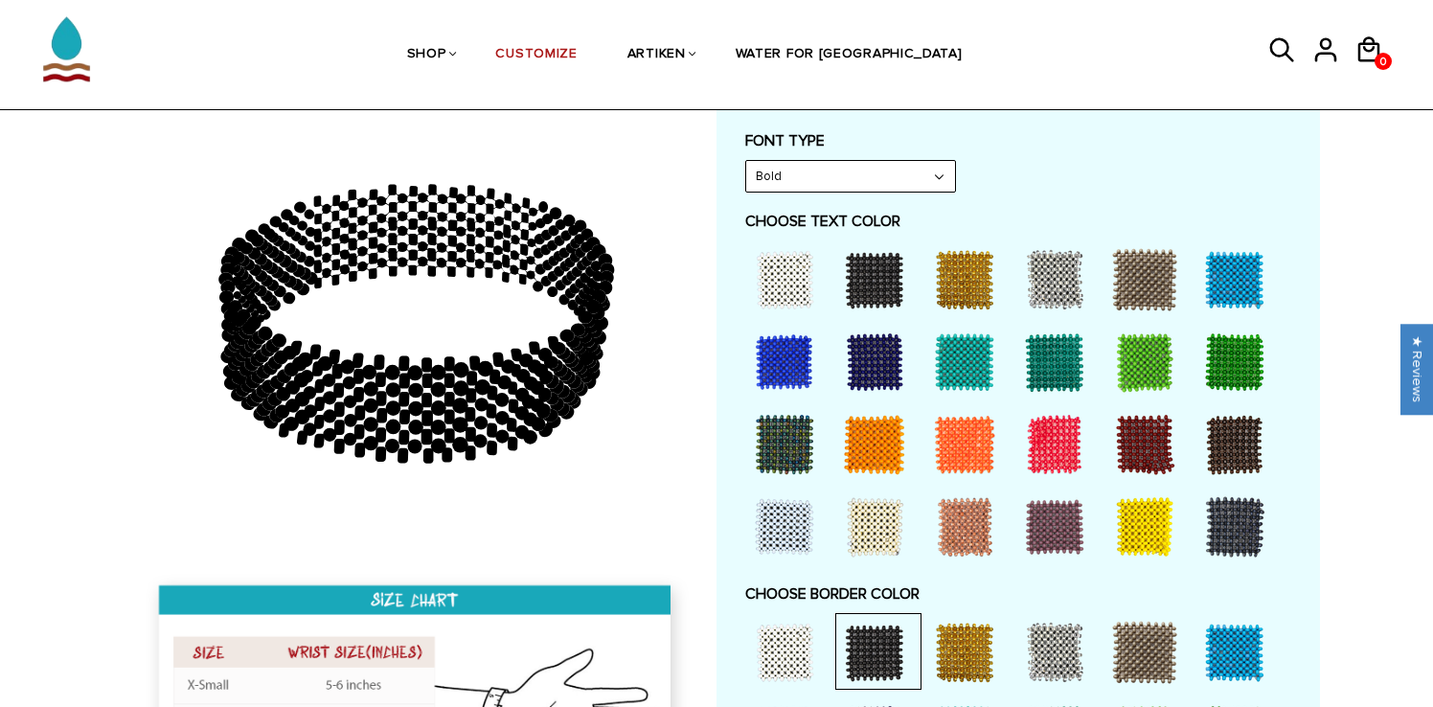
click at [1221, 283] on div at bounding box center [1235, 279] width 77 height 77
click at [805, 265] on div at bounding box center [784, 279] width 77 height 77
click at [1207, 627] on div at bounding box center [1235, 652] width 77 height 77
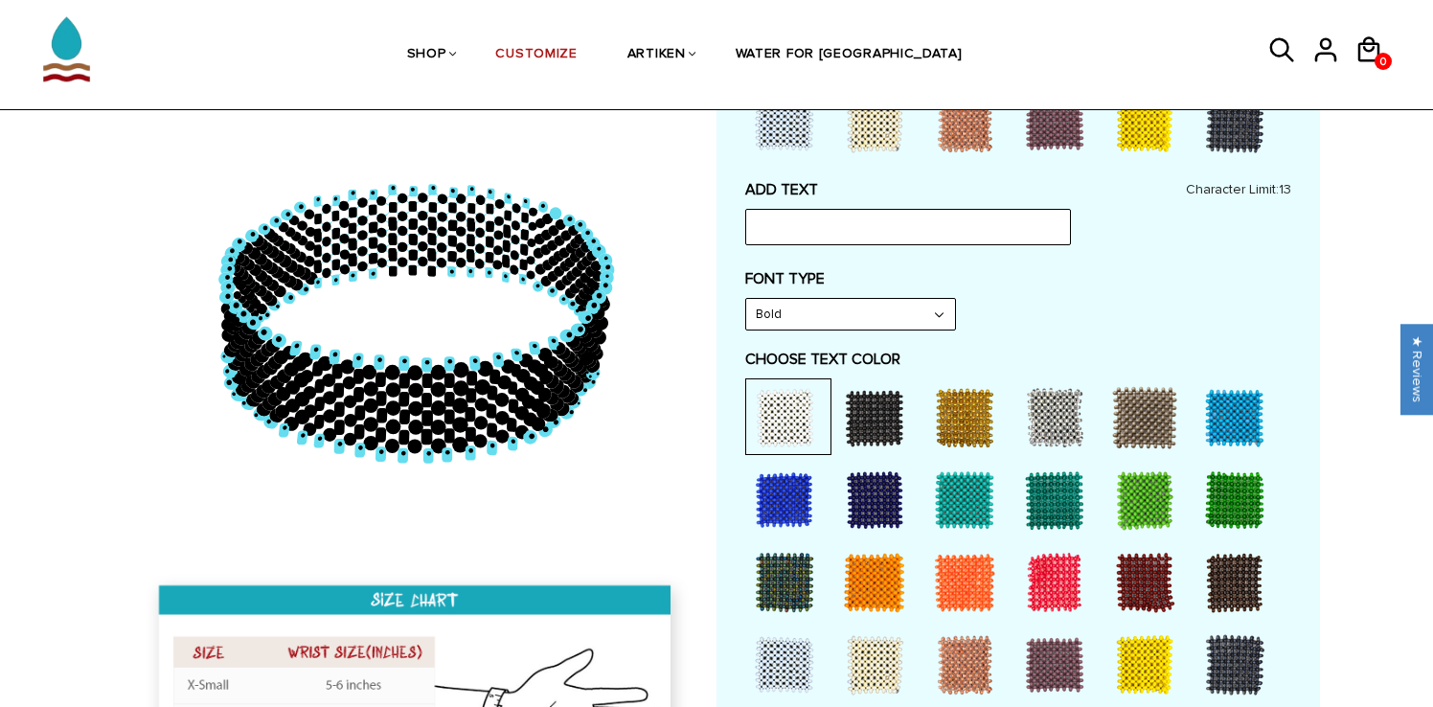
scroll to position [855, 0]
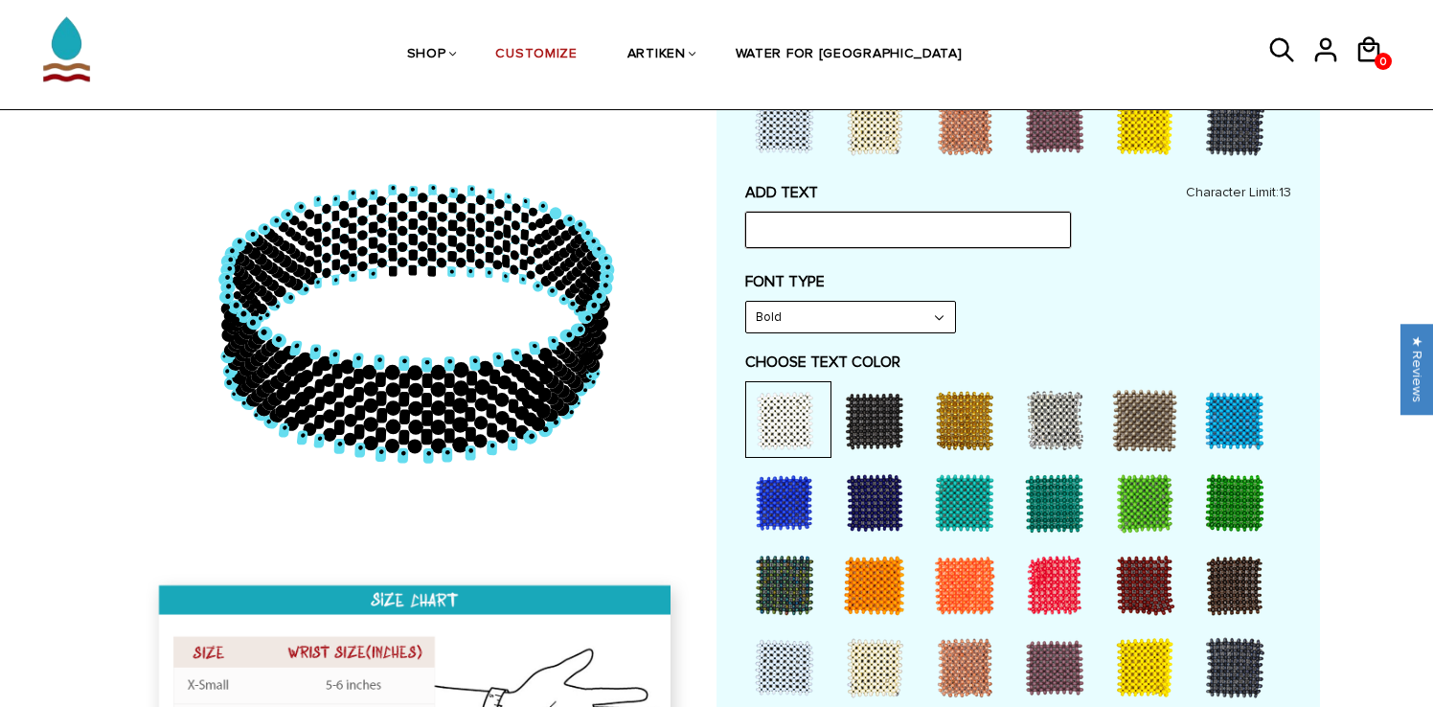
click at [941, 239] on input "text" at bounding box center [908, 230] width 326 height 36
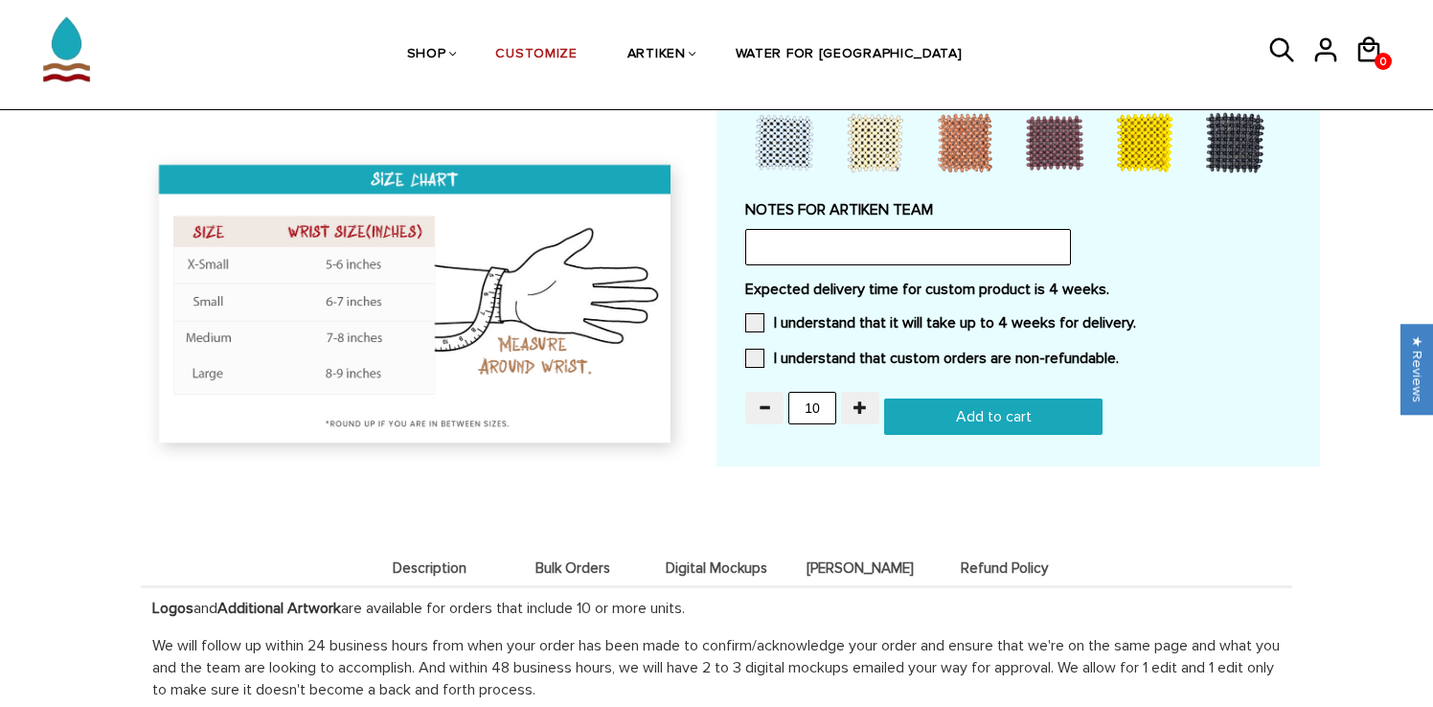
scroll to position [1782, 0]
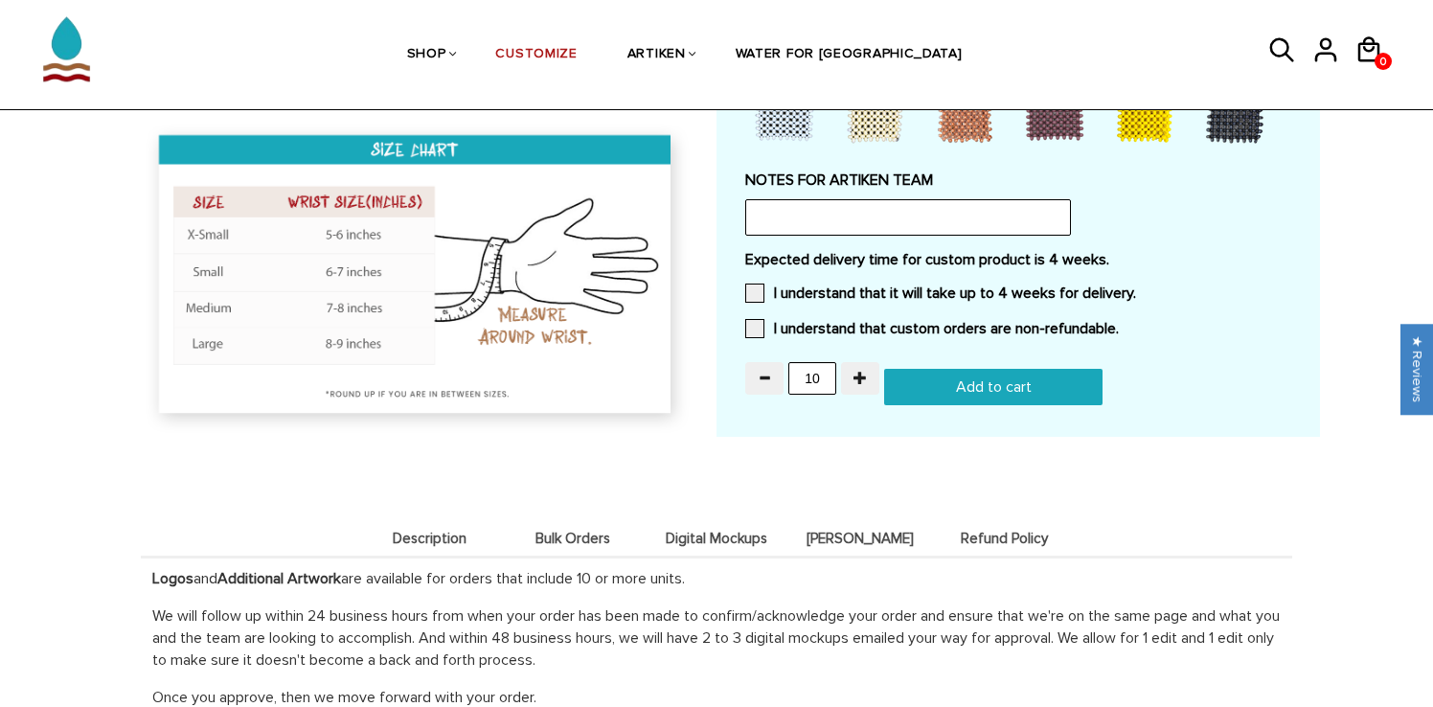
type input "[PERSON_NAME]"
click at [915, 276] on div "Expected delivery time for custom product is 4 weeks. I understand that it will…" at bounding box center [1018, 300] width 546 height 100
click at [910, 288] on label "I understand that it will take up to 4 weeks for delivery." at bounding box center [940, 293] width 391 height 19
click at [1136, 287] on input "I understand that it will take up to 4 weeks for delivery." at bounding box center [1136, 287] width 0 height 0
click at [902, 333] on div "Expected delivery time for custom product is 4 weeks. I understand that it will…" at bounding box center [1018, 300] width 546 height 100
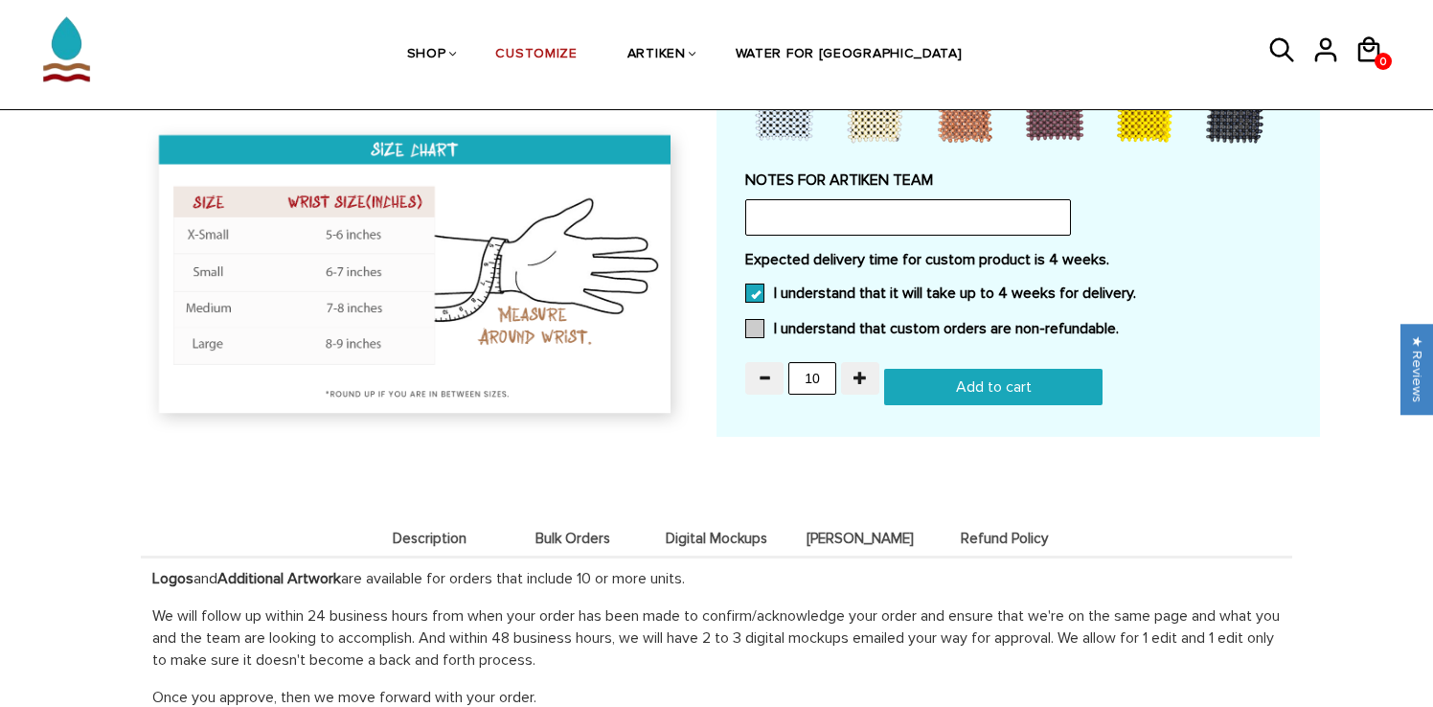
click at [899, 325] on label "I understand that custom orders are non-refundable." at bounding box center [932, 328] width 374 height 19
click at [1119, 323] on input "I understand that custom orders are non-refundable." at bounding box center [1119, 323] width 0 height 0
click at [953, 385] on input "Add to cart" at bounding box center [993, 387] width 218 height 36
type input "Add to cart"
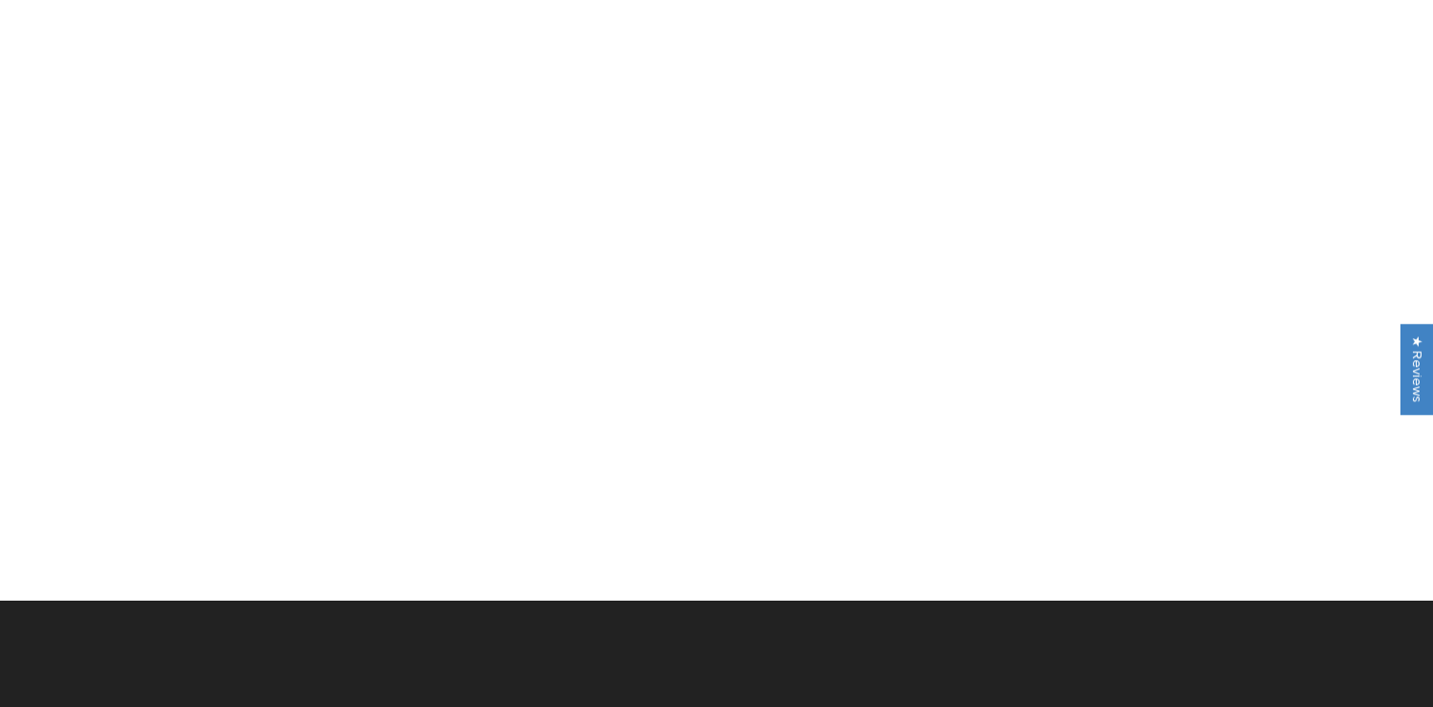
scroll to position [1782, 0]
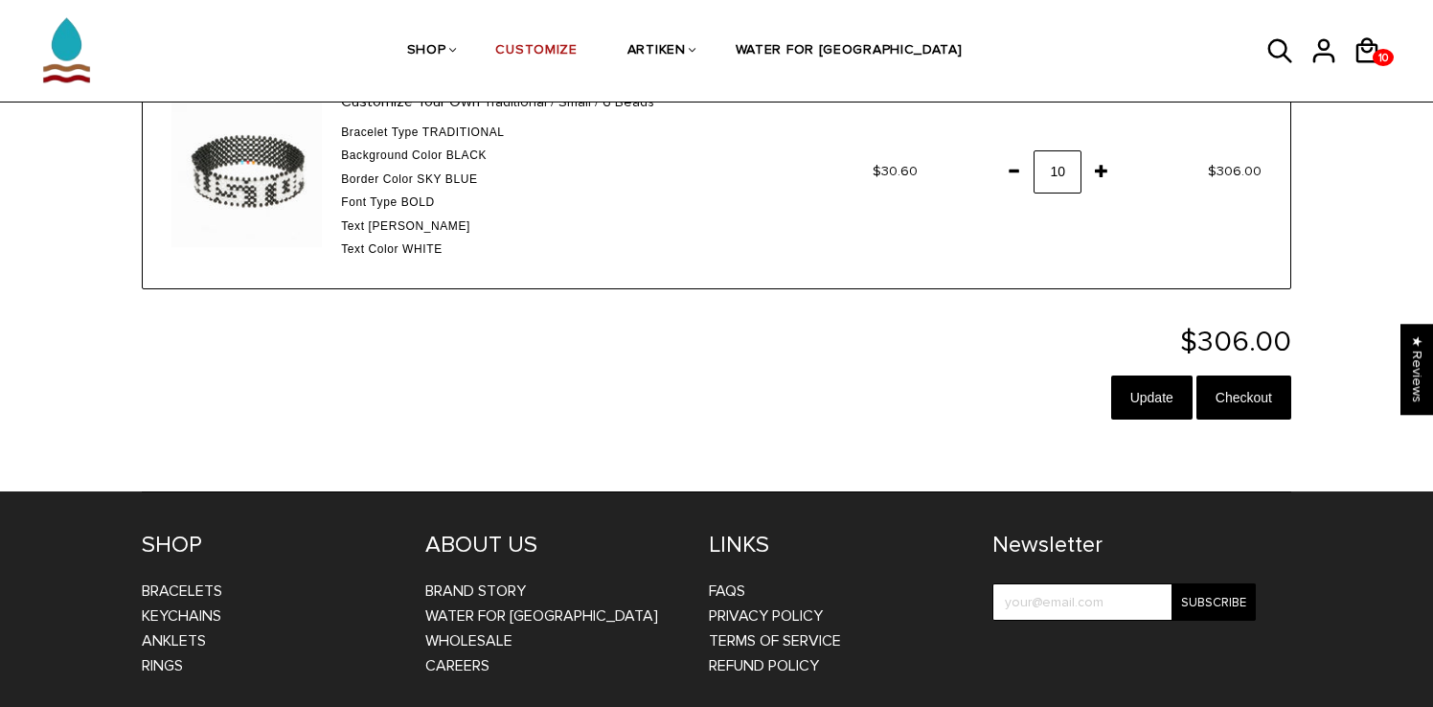
scroll to position [211, 0]
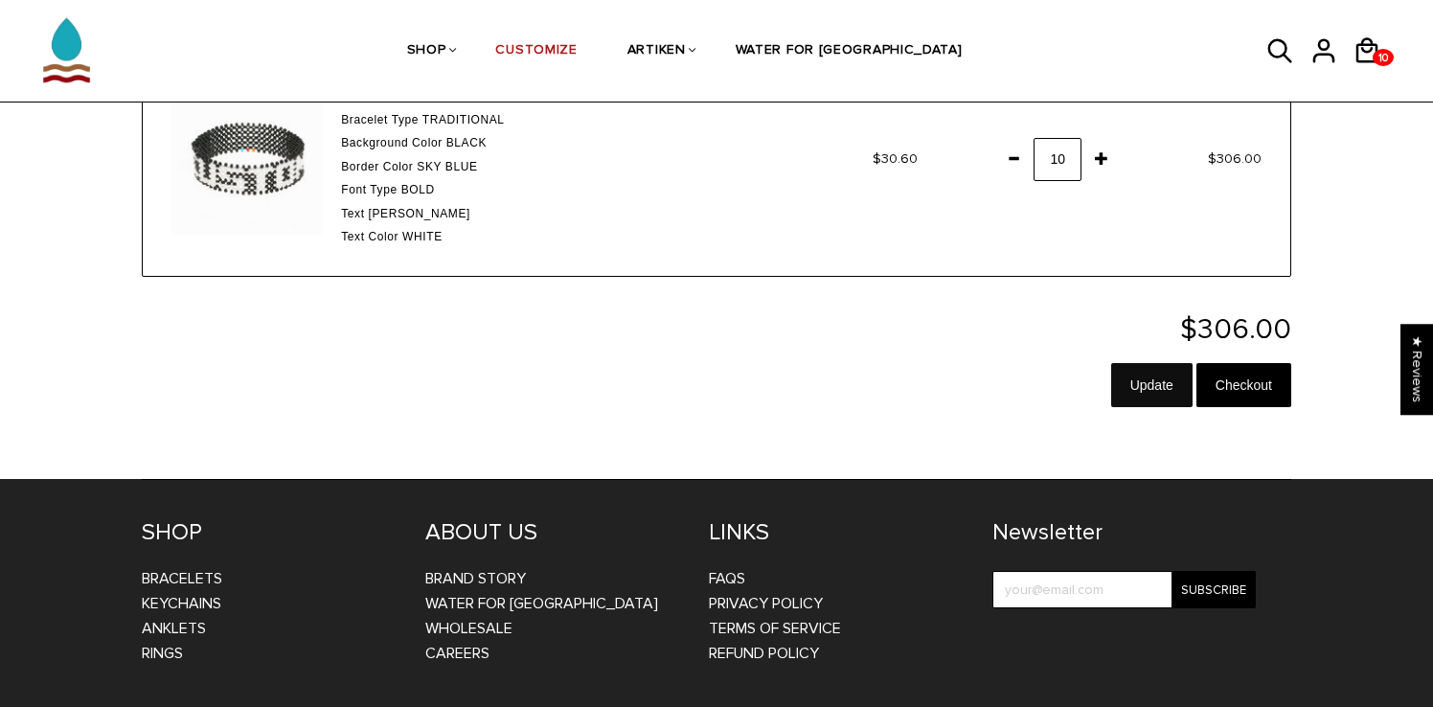
click at [1117, 389] on input "Update" at bounding box center [1151, 385] width 81 height 44
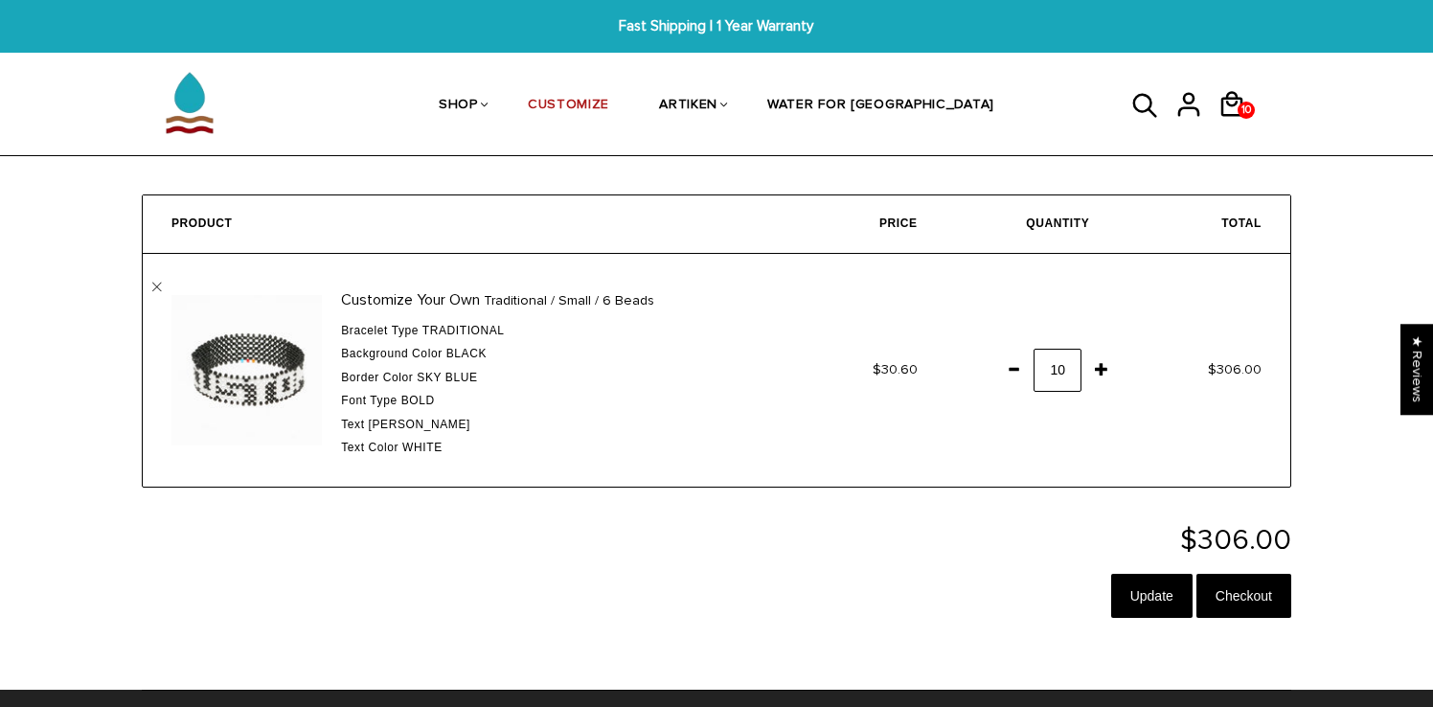
scroll to position [6, 0]
